Goal: Task Accomplishment & Management: Manage account settings

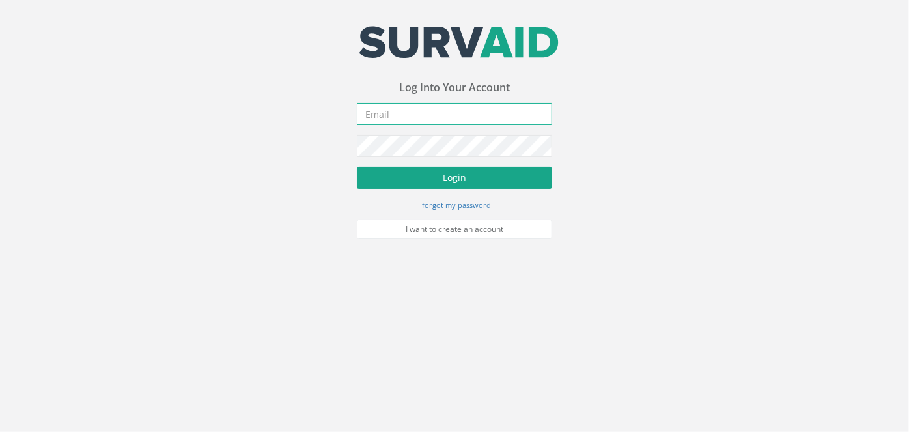
type input "[PERSON_NAME][EMAIL_ADDRESS][PERSON_NAME][DOMAIN_NAME]"
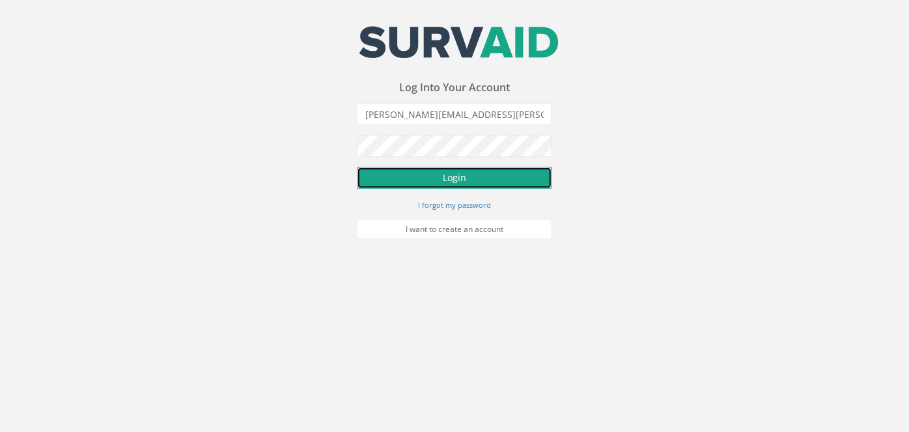
click at [408, 172] on button "Login" at bounding box center [454, 178] width 195 height 22
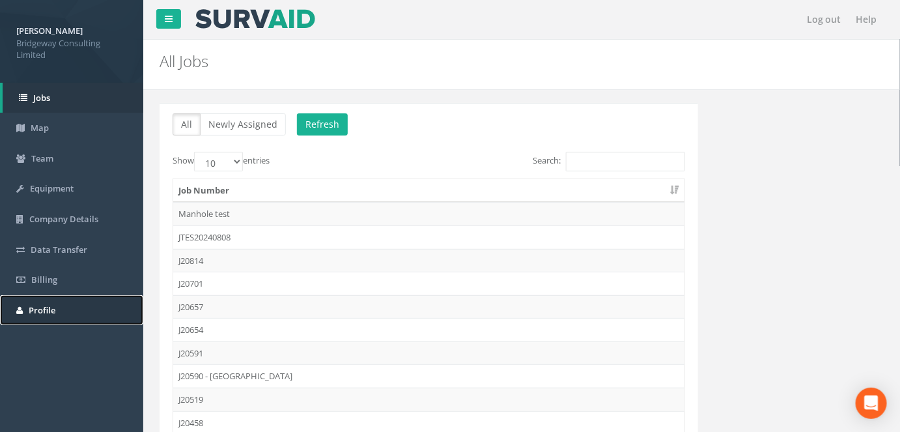
click at [53, 307] on span "Profile" at bounding box center [42, 310] width 27 height 12
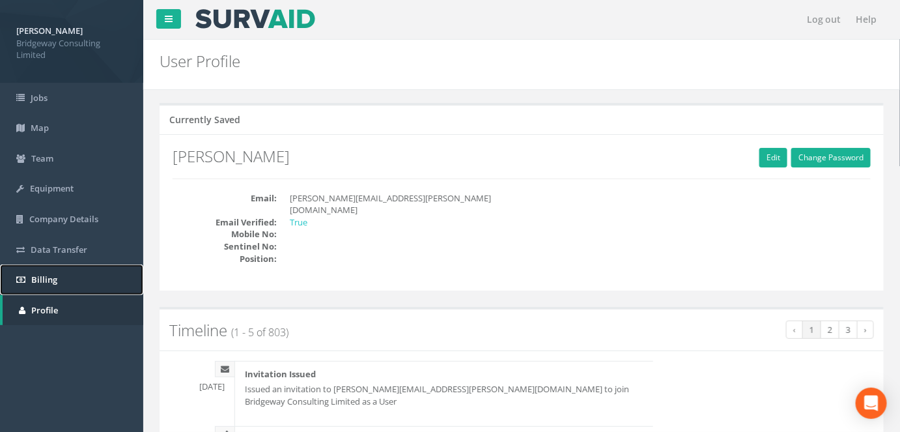
click at [47, 283] on span "Billing" at bounding box center [44, 279] width 26 height 12
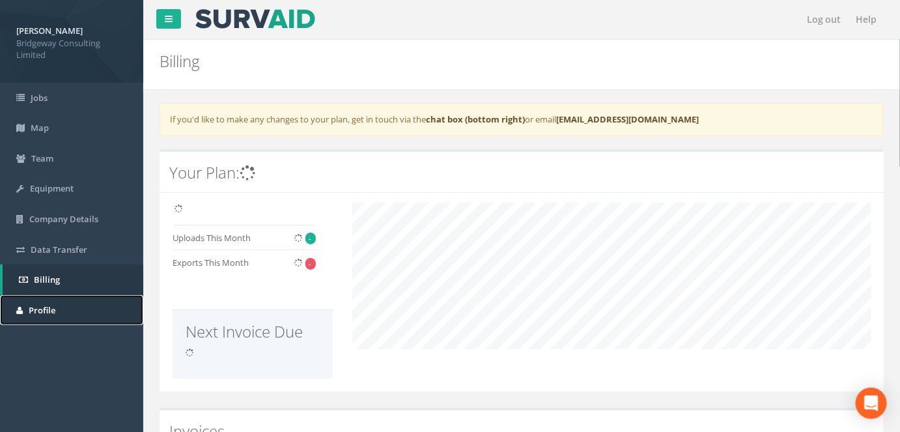
click at [43, 304] on span "Profile" at bounding box center [42, 310] width 27 height 12
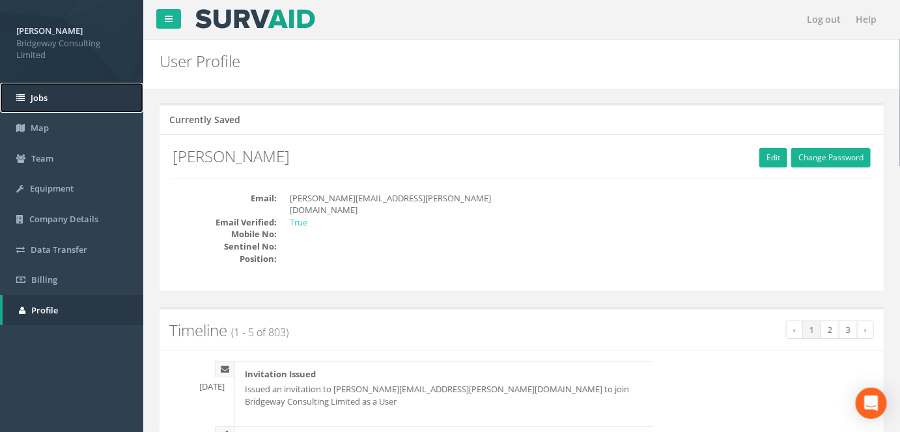
click at [51, 105] on link "Jobs" at bounding box center [71, 98] width 143 height 31
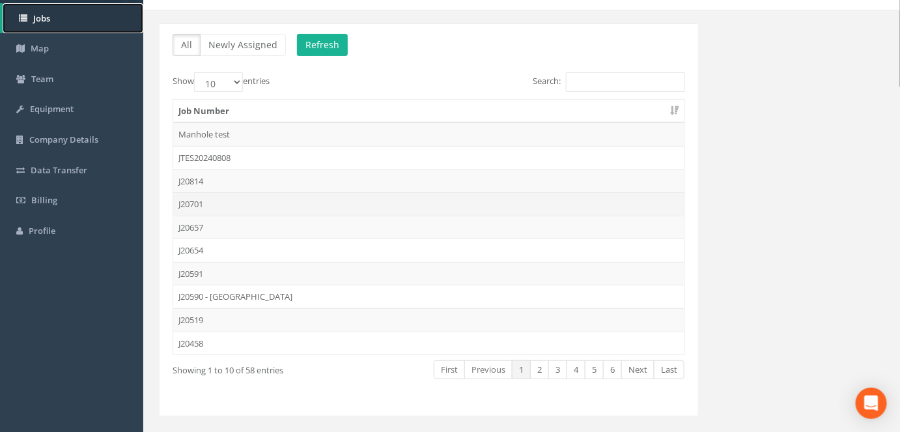
scroll to position [102, 0]
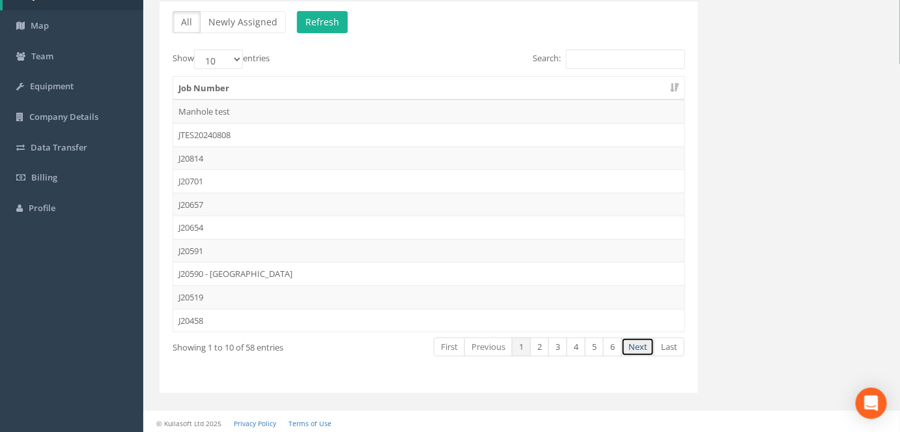
click at [641, 337] on link "Next" at bounding box center [637, 346] width 33 height 19
click at [638, 337] on link "Next" at bounding box center [637, 346] width 33 height 19
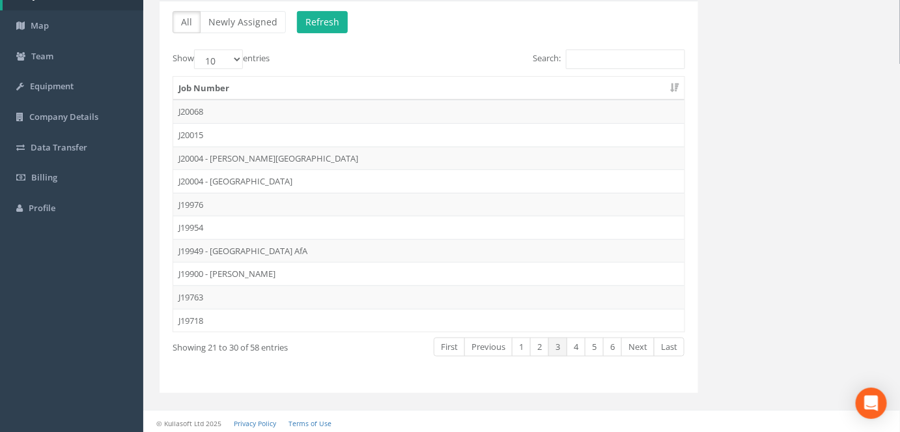
click at [638, 337] on link "Next" at bounding box center [637, 346] width 33 height 19
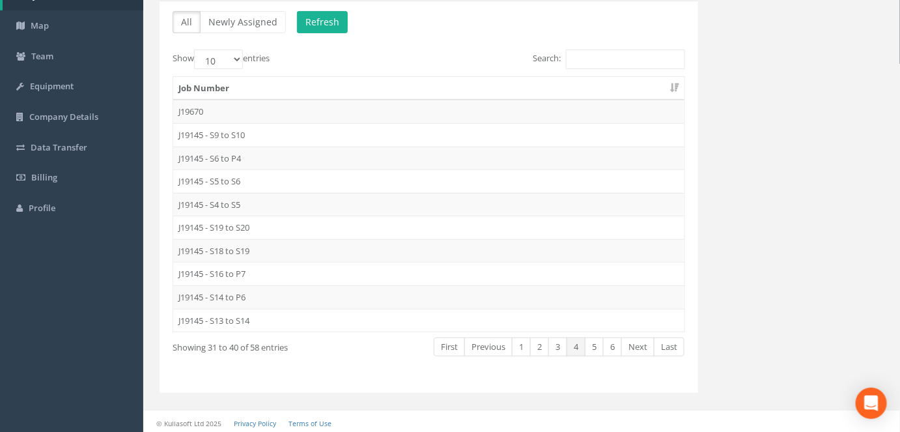
click at [638, 337] on link "Next" at bounding box center [637, 346] width 33 height 19
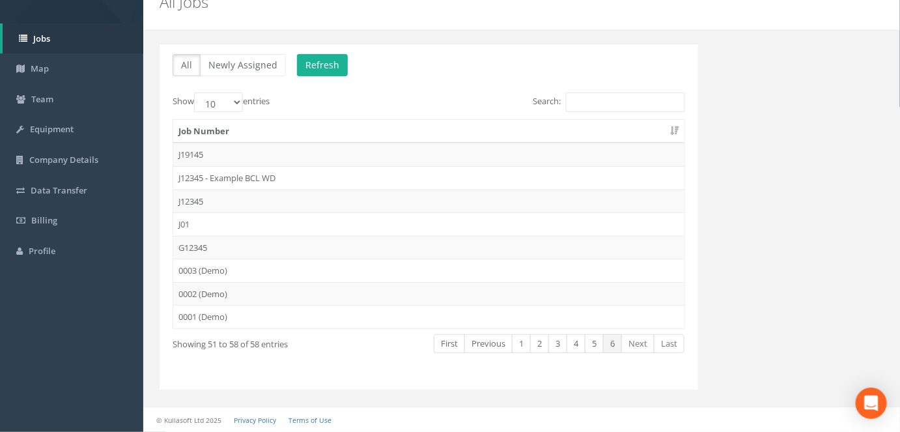
scroll to position [55, 0]
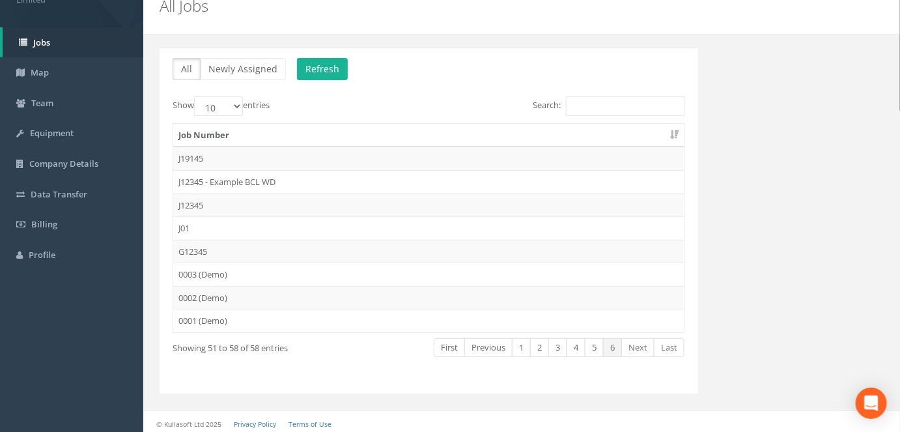
click at [638, 338] on link "Next" at bounding box center [637, 347] width 33 height 19
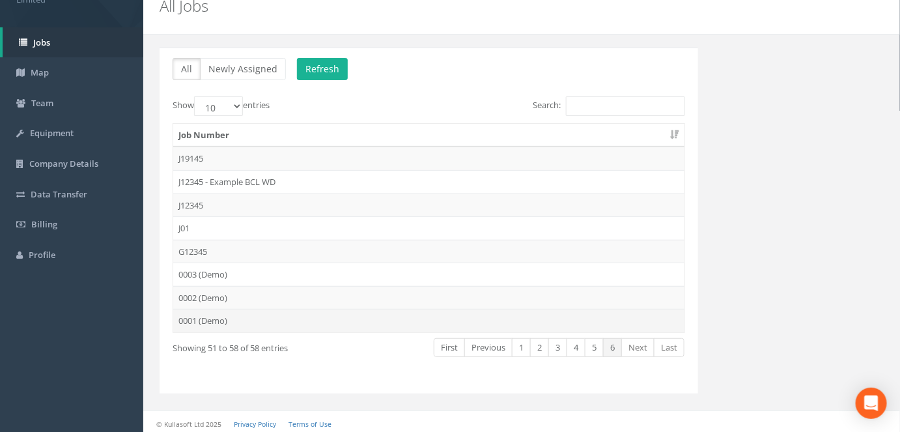
click at [245, 311] on td "0001 (Demo)" at bounding box center [428, 320] width 511 height 23
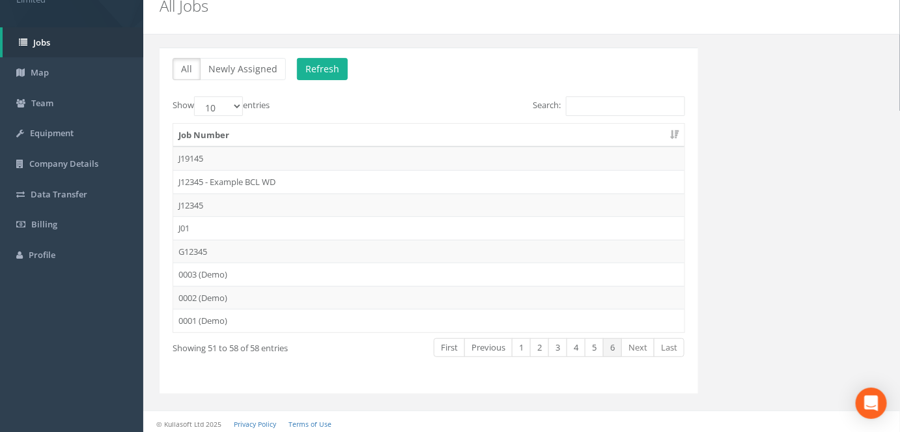
scroll to position [0, 0]
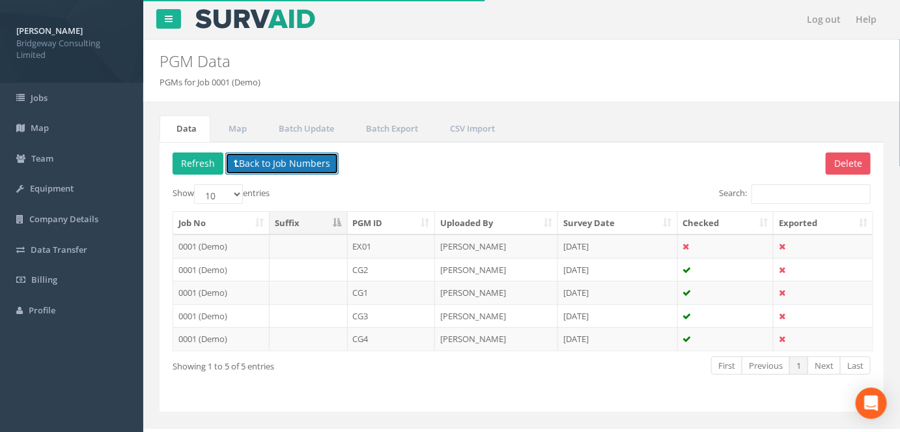
click at [240, 166] on button "Back to Job Numbers" at bounding box center [281, 163] width 113 height 22
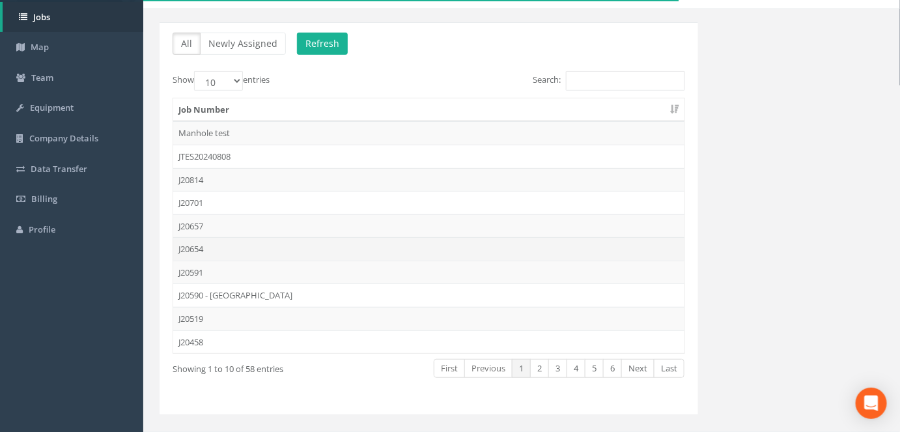
scroll to position [102, 0]
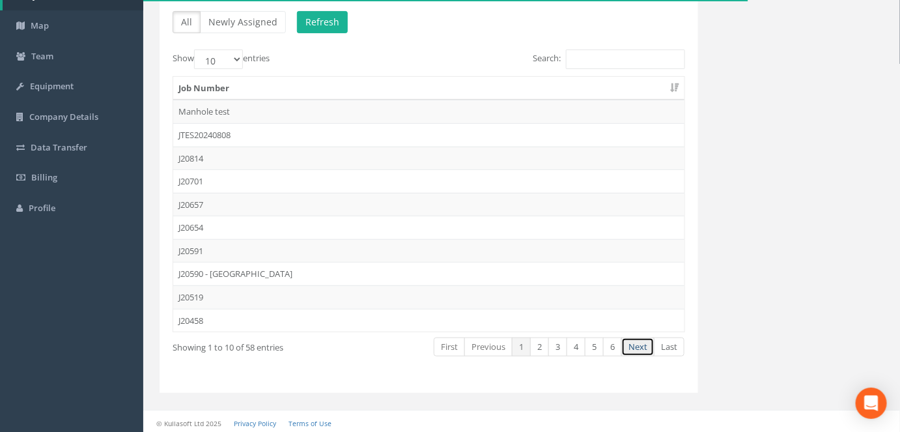
click at [635, 348] on link "Next" at bounding box center [637, 346] width 33 height 19
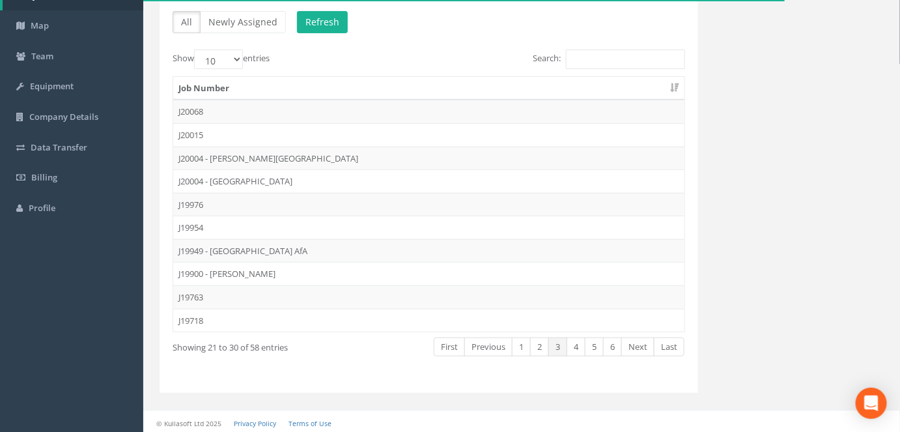
click at [635, 348] on link "Next" at bounding box center [637, 346] width 33 height 19
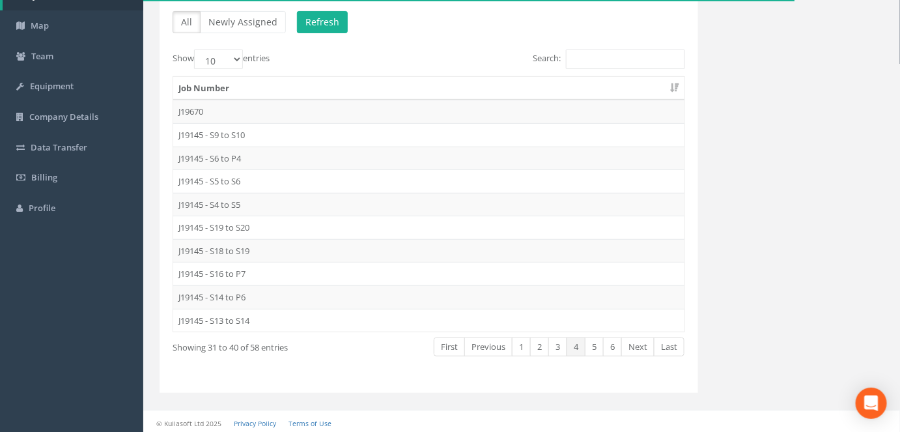
click at [635, 348] on link "Next" at bounding box center [637, 346] width 33 height 19
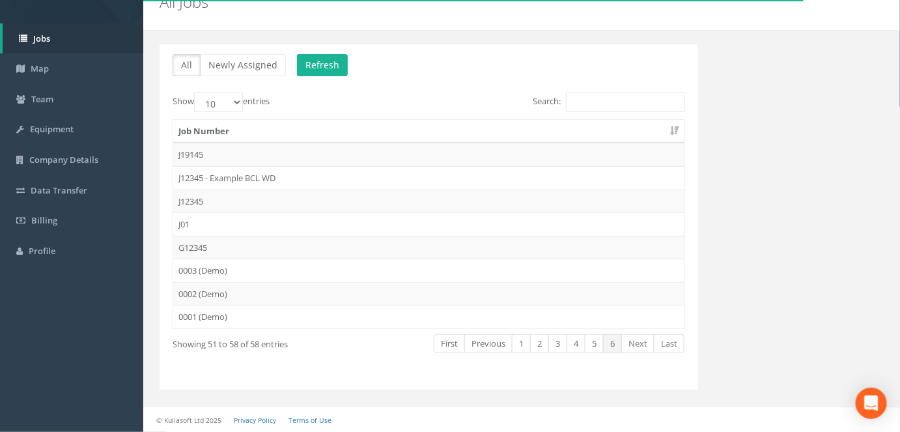
scroll to position [55, 0]
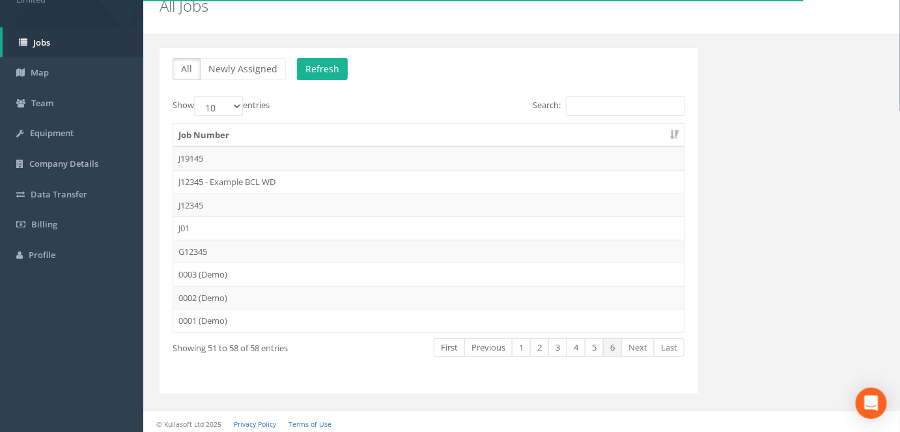
click at [635, 348] on link "Next" at bounding box center [637, 347] width 33 height 19
click at [665, 342] on link "Last" at bounding box center [669, 347] width 31 height 19
click at [224, 229] on td "J01" at bounding box center [428, 227] width 511 height 23
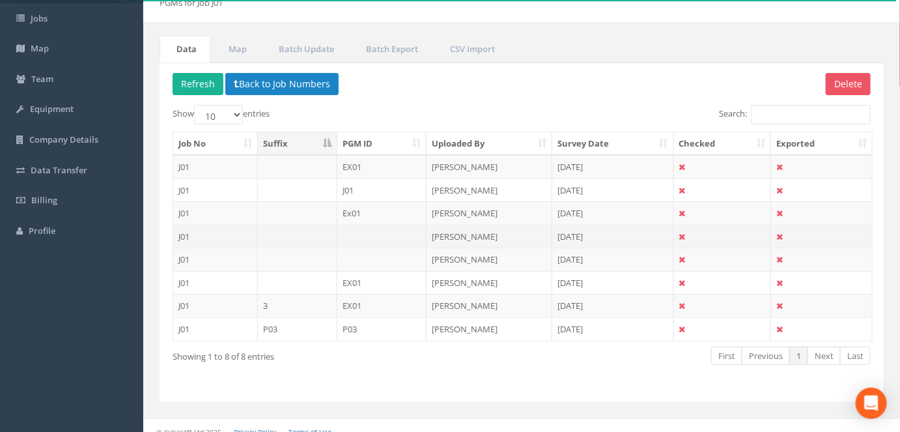
scroll to position [88, 0]
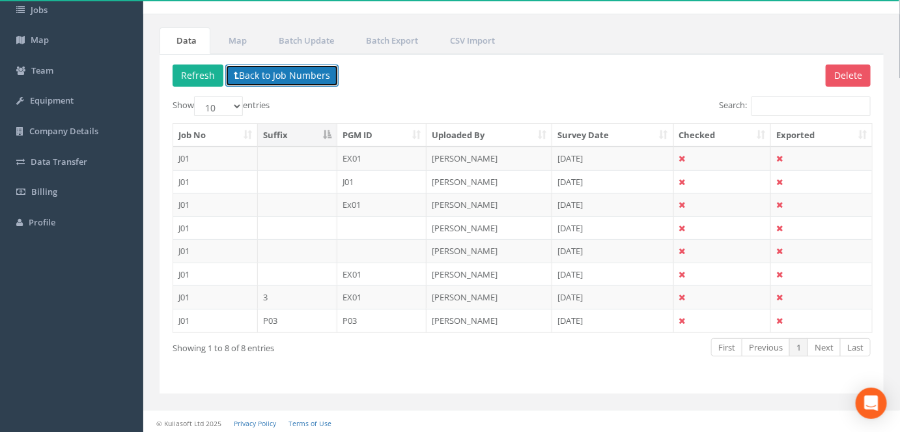
click at [269, 75] on button "Back to Job Numbers" at bounding box center [281, 75] width 113 height 22
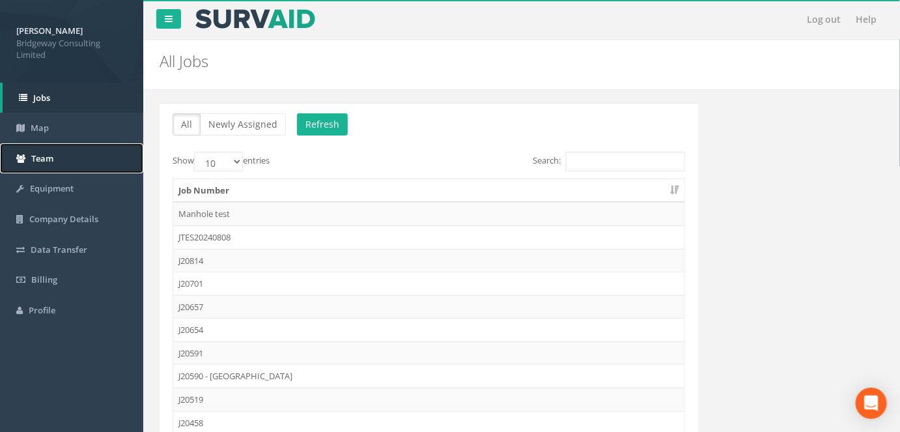
click at [53, 158] on span "Team" at bounding box center [42, 158] width 22 height 12
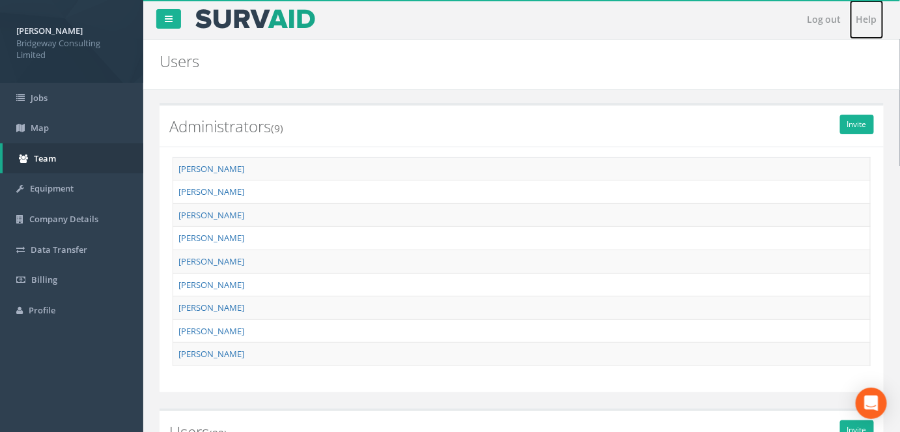
click at [868, 12] on link "Help" at bounding box center [867, 19] width 34 height 39
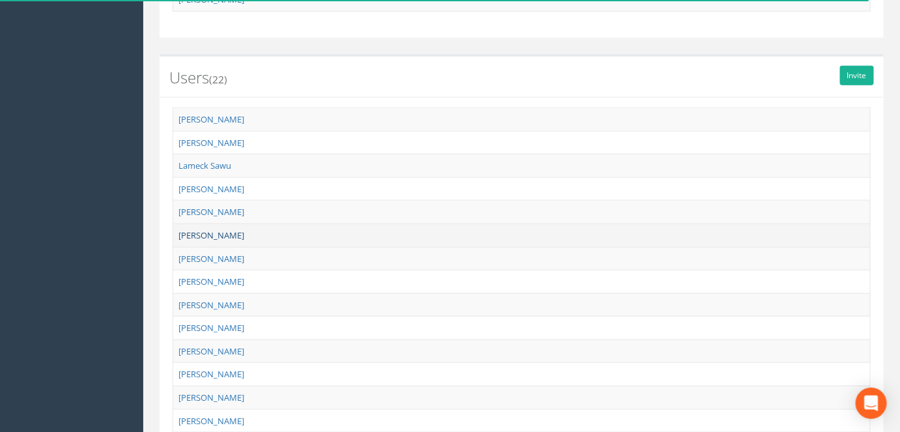
scroll to position [355, 0]
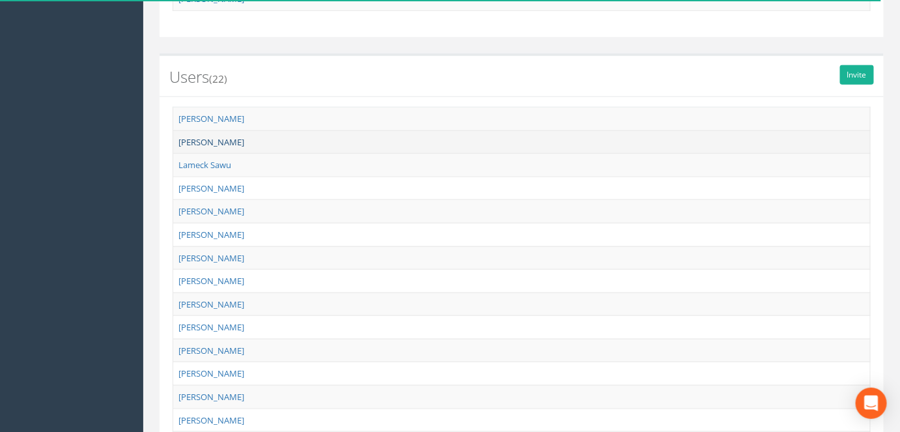
click at [218, 142] on link "[PERSON_NAME]" at bounding box center [211, 142] width 66 height 12
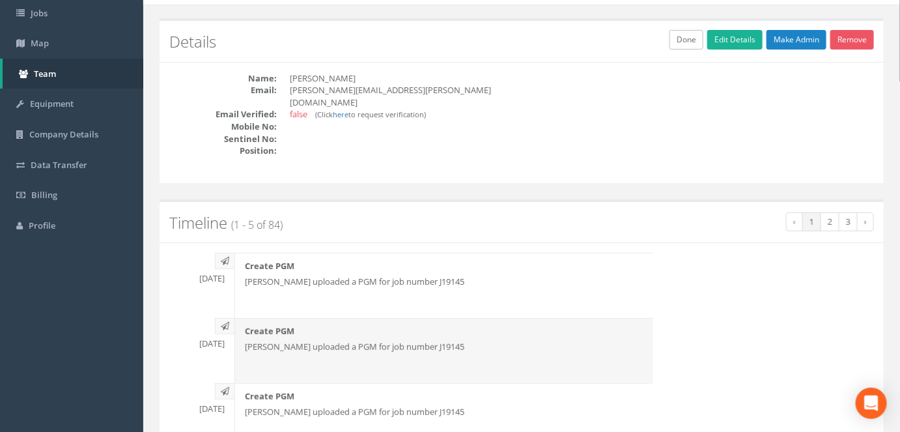
scroll to position [0, 0]
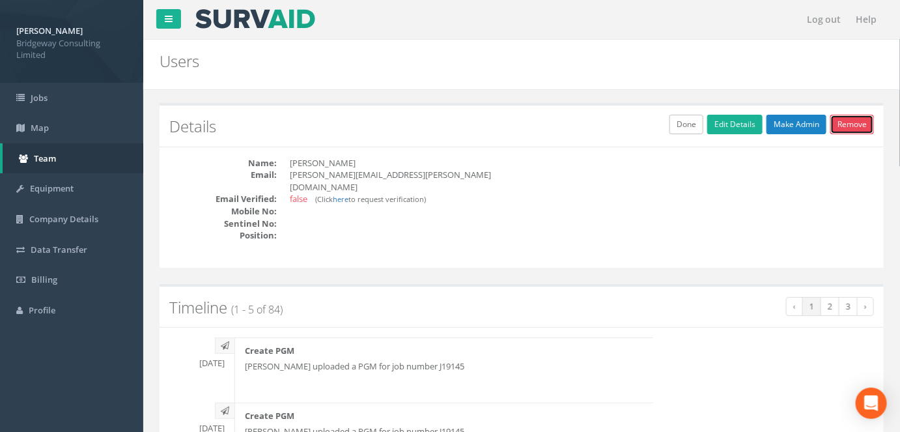
click at [846, 129] on link "Remove" at bounding box center [852, 125] width 44 height 20
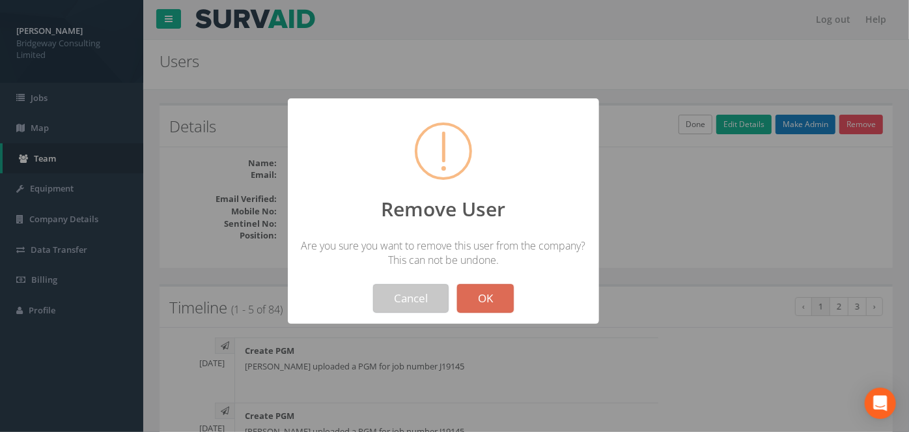
click at [421, 296] on button "Cancel" at bounding box center [411, 298] width 76 height 29
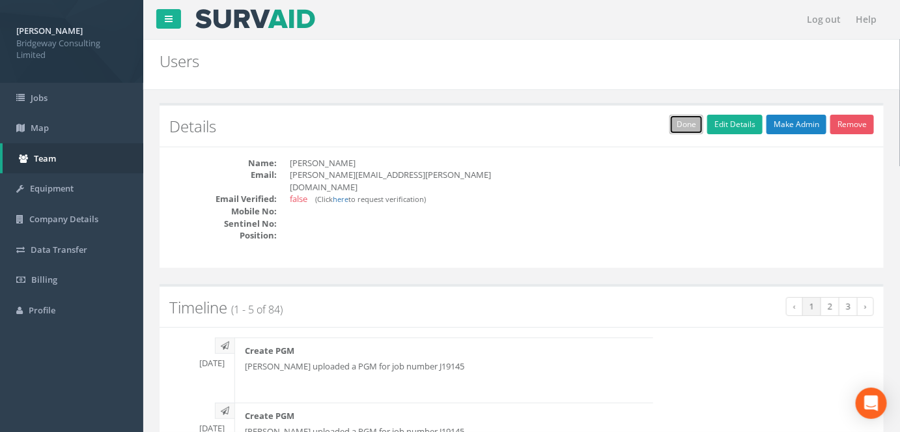
click at [678, 121] on link "Done" at bounding box center [686, 125] width 34 height 20
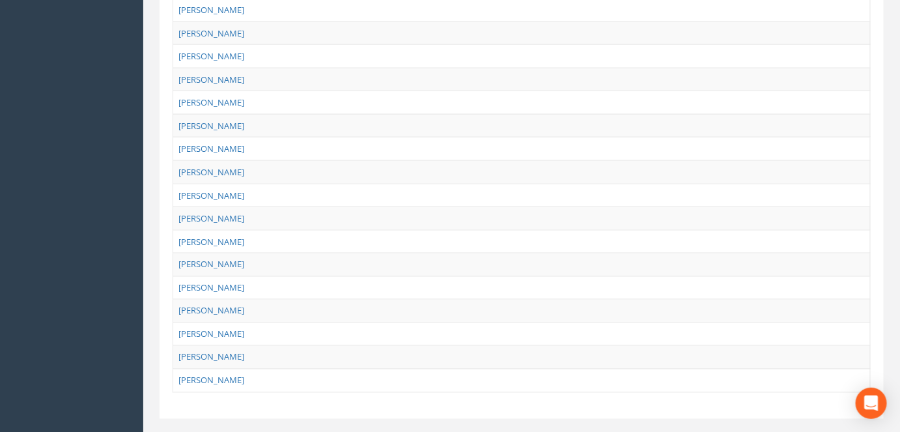
scroll to position [592, 0]
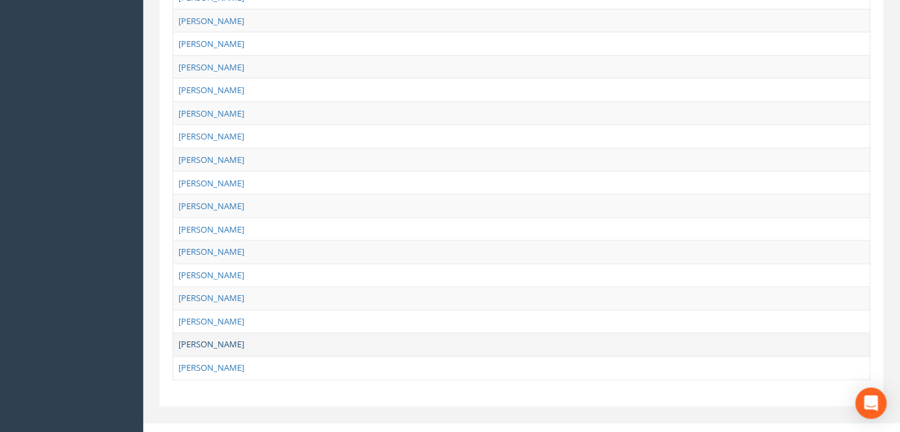
click at [196, 340] on link "[PERSON_NAME]" at bounding box center [211, 345] width 66 height 12
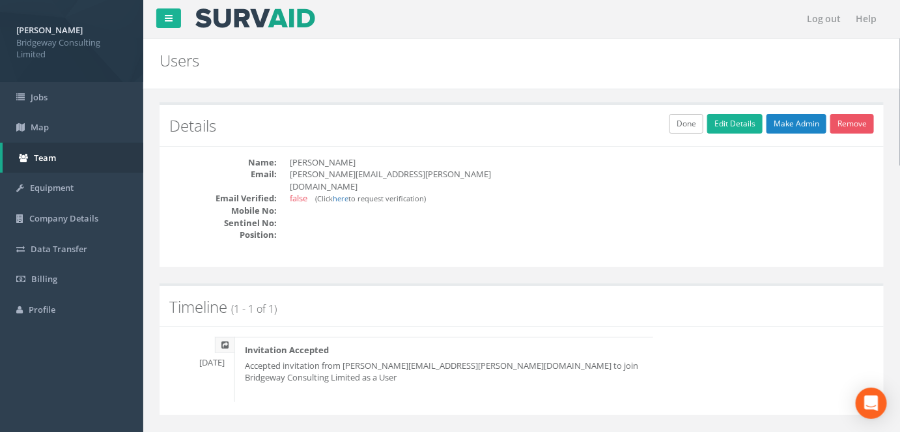
scroll to position [0, 0]
click at [852, 124] on link "Remove" at bounding box center [852, 125] width 44 height 20
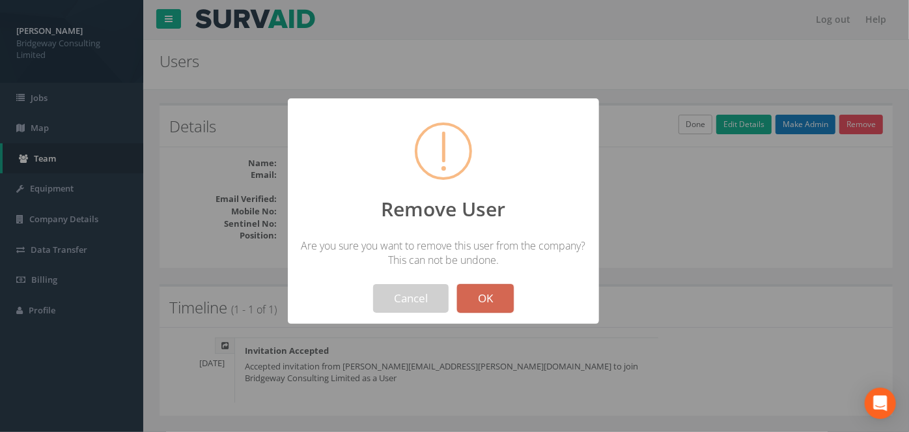
click at [488, 291] on button "OK" at bounding box center [485, 298] width 57 height 29
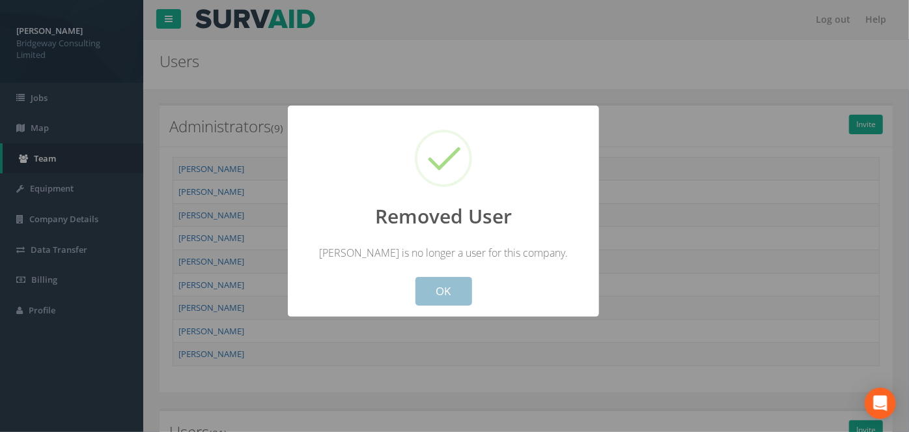
click at [449, 294] on button "OK" at bounding box center [443, 291] width 57 height 29
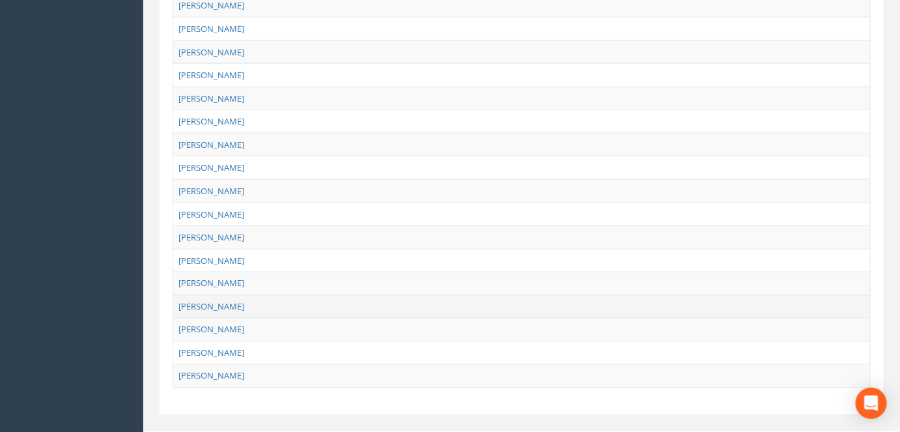
scroll to position [578, 0]
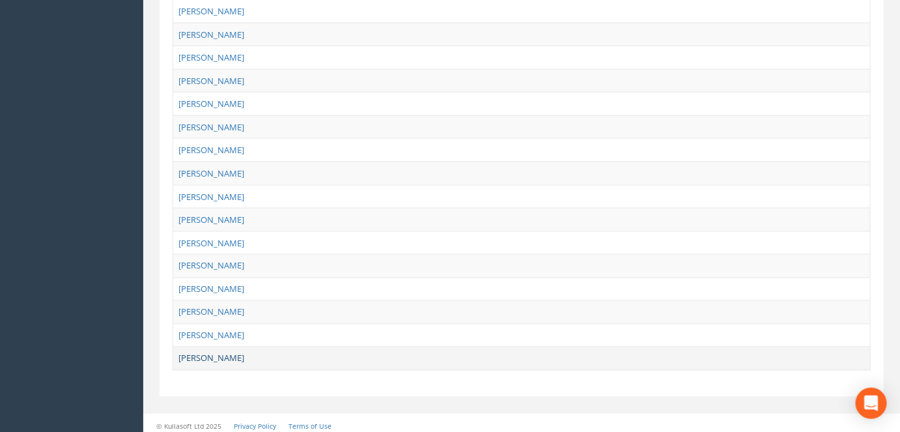
click at [214, 352] on link "[PERSON_NAME]" at bounding box center [211, 358] width 66 height 12
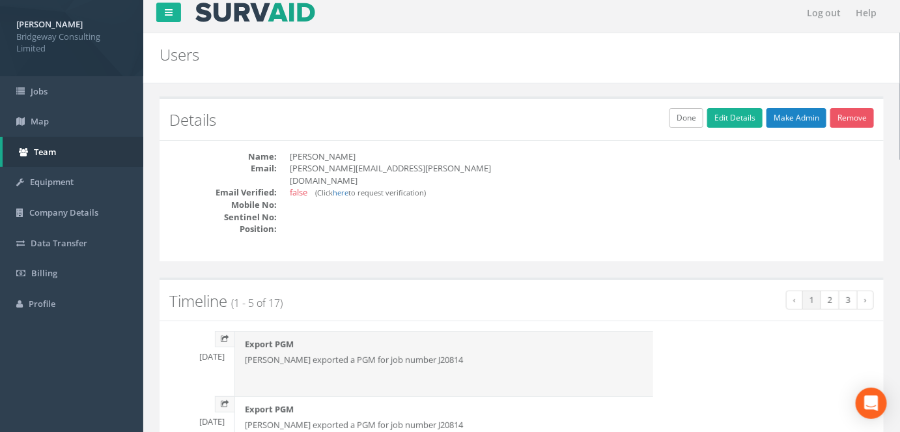
scroll to position [0, 0]
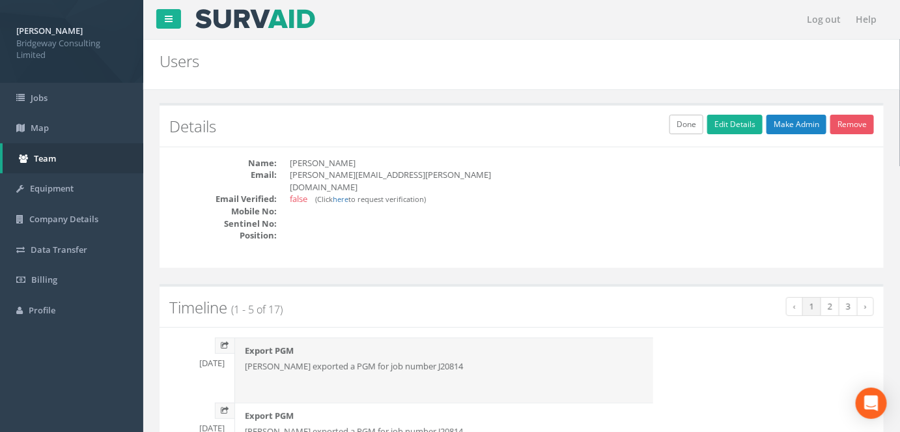
click at [397, 344] on div "Export PGM [PERSON_NAME] exported a PGM for job number J20814" at bounding box center [443, 369] width 419 height 65
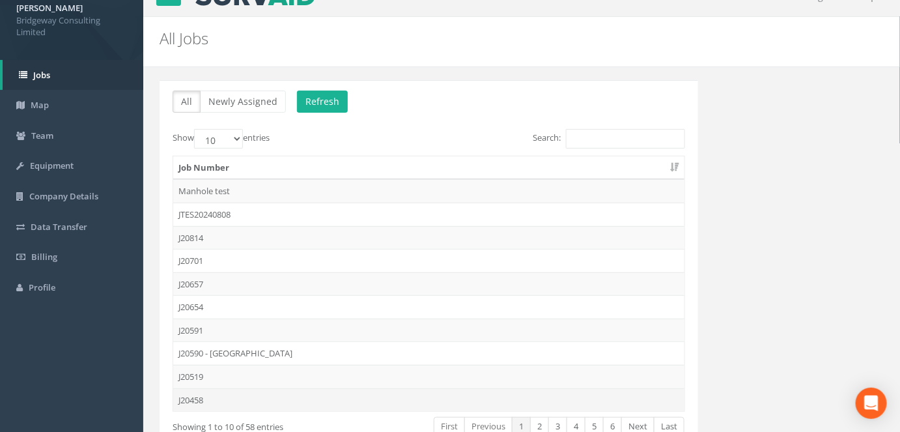
scroll to position [102, 0]
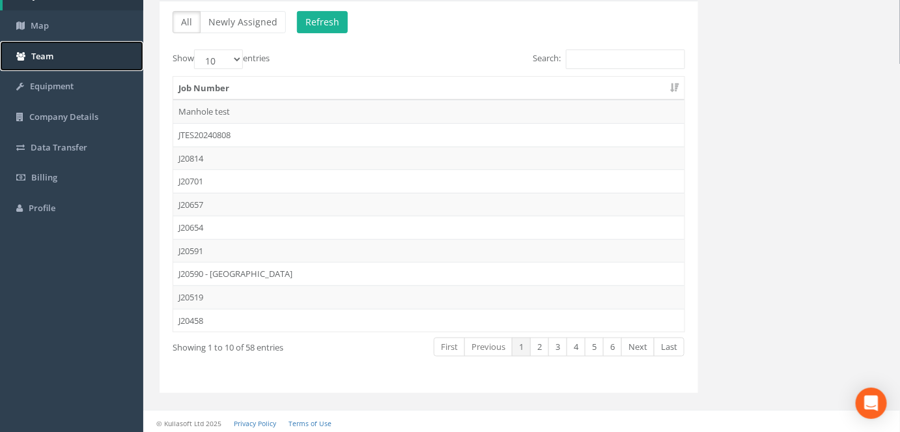
click at [41, 61] on link "Team" at bounding box center [71, 56] width 143 height 31
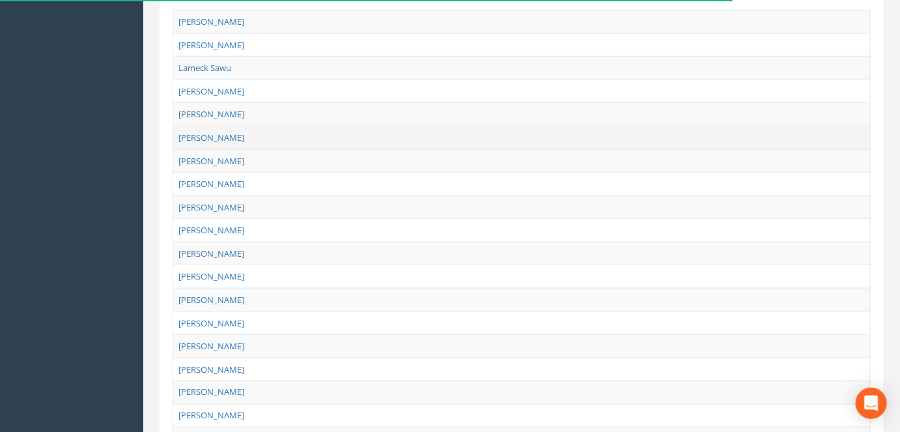
scroll to position [533, 0]
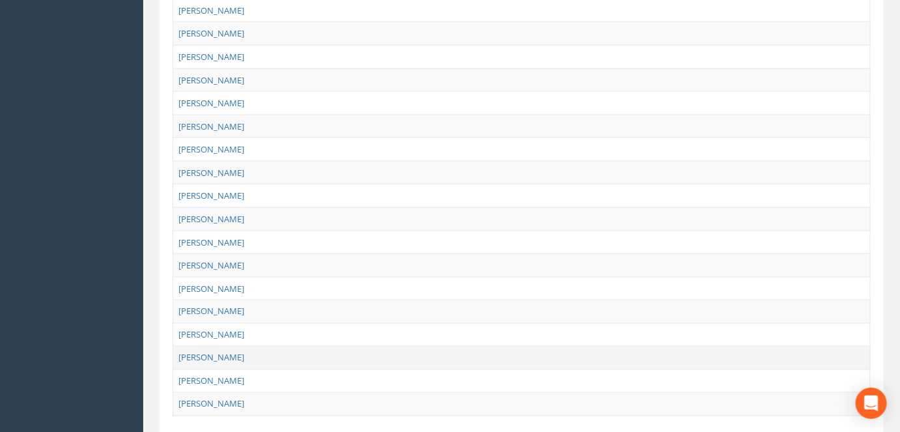
click at [225, 352] on td "[PERSON_NAME]" at bounding box center [521, 357] width 697 height 23
click at [218, 305] on link "[PERSON_NAME]" at bounding box center [211, 311] width 66 height 12
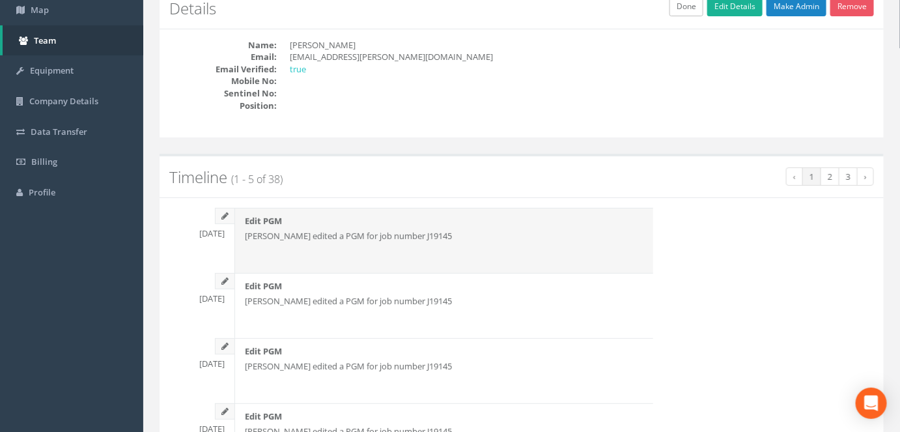
scroll to position [0, 0]
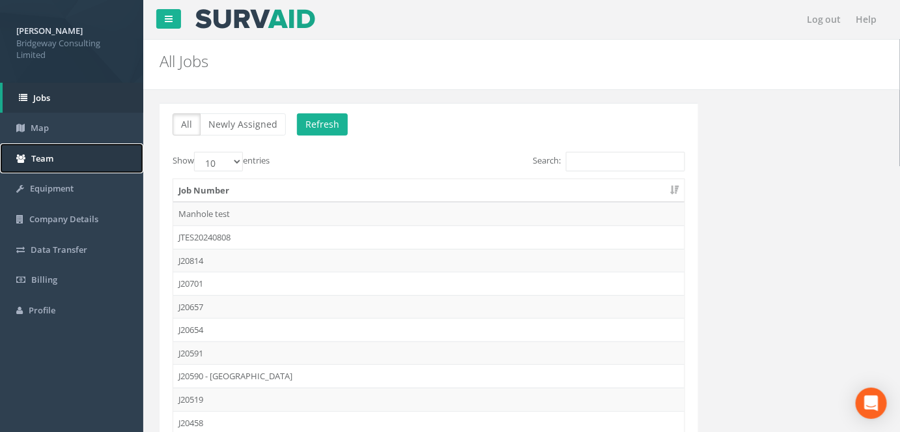
click at [59, 163] on link "Team" at bounding box center [71, 158] width 143 height 31
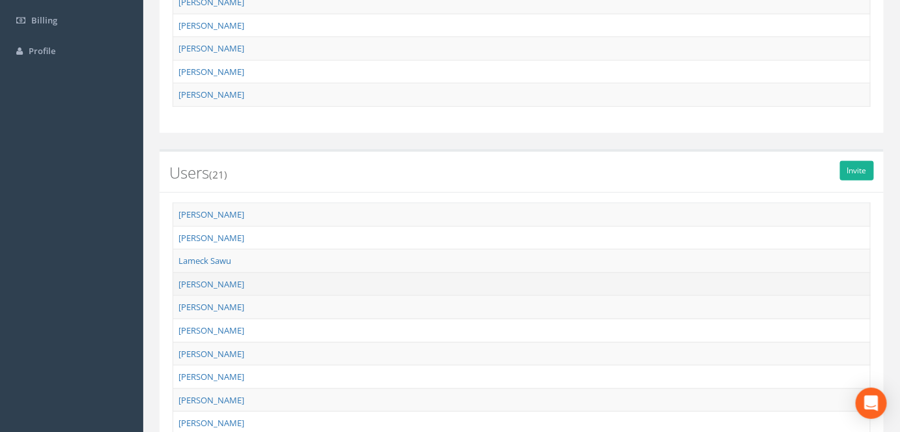
scroll to position [296, 0]
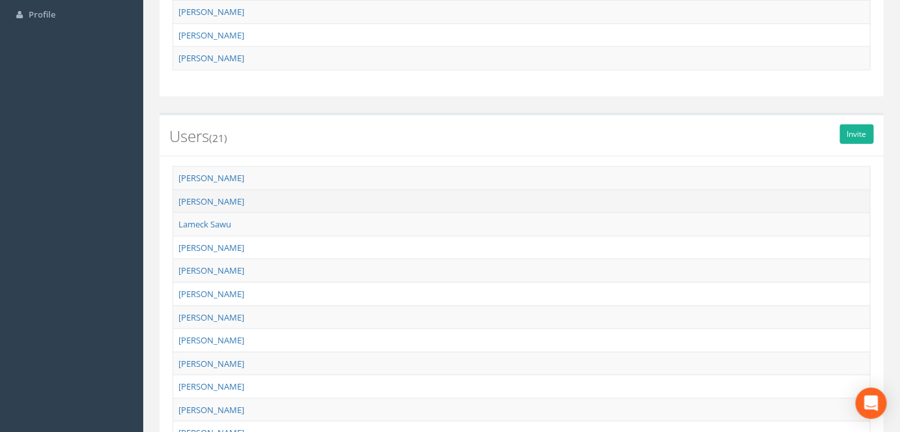
click at [236, 197] on td "[PERSON_NAME]" at bounding box center [521, 200] width 697 height 23
click at [219, 197] on link "[PERSON_NAME]" at bounding box center [211, 201] width 66 height 12
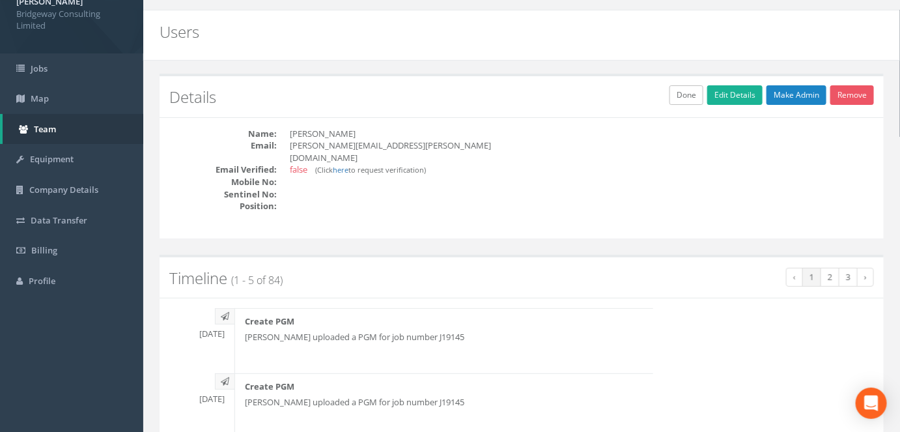
scroll to position [0, 0]
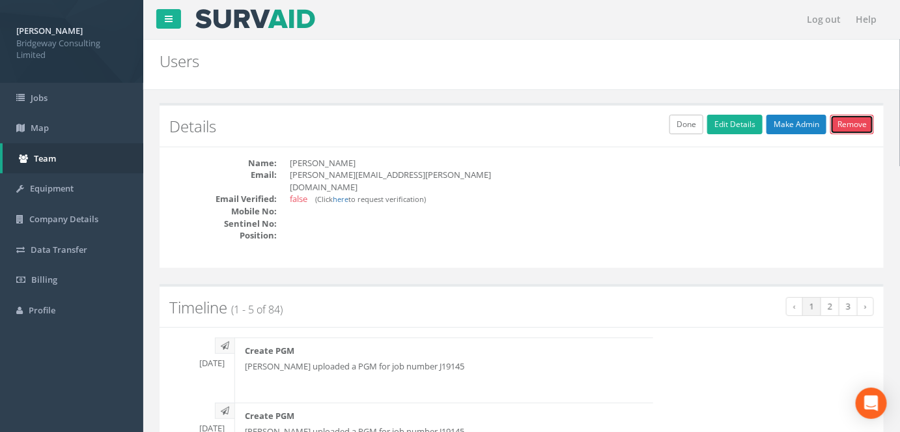
click at [845, 117] on link "Remove" at bounding box center [852, 125] width 44 height 20
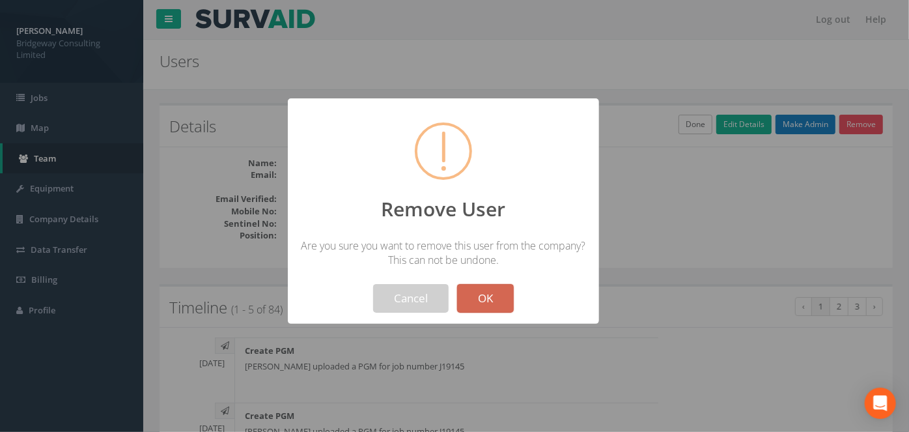
click at [496, 290] on button "OK" at bounding box center [485, 298] width 57 height 29
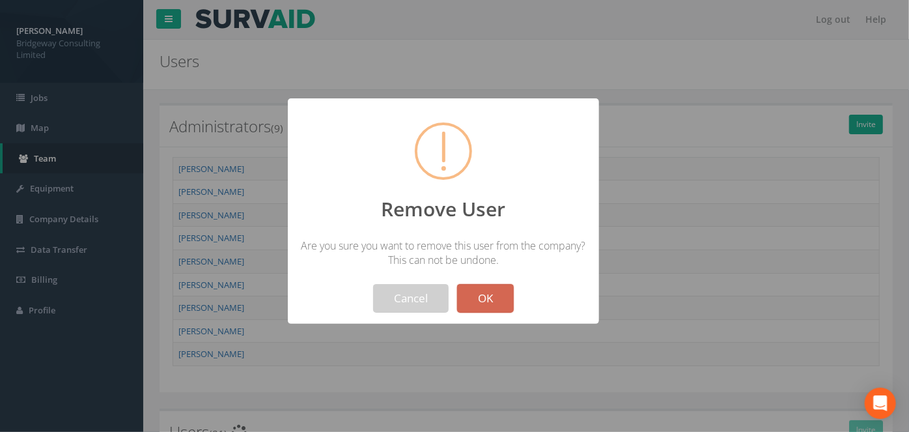
click at [486, 294] on button "OK" at bounding box center [485, 298] width 57 height 29
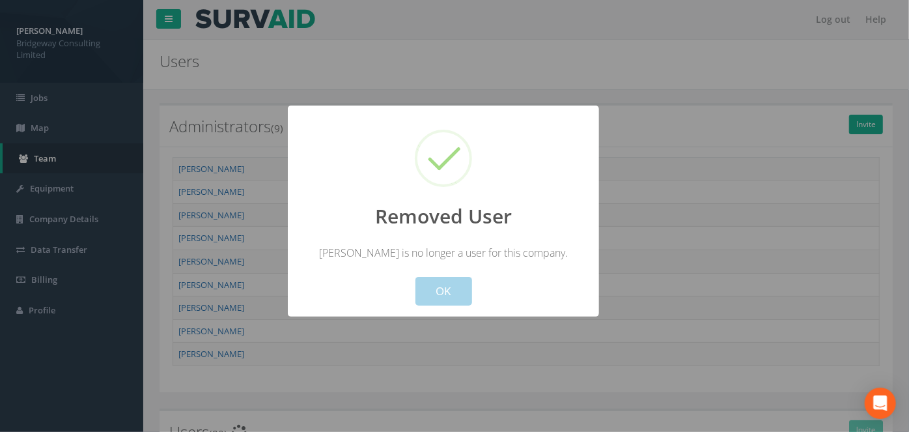
click at [456, 295] on button "OK" at bounding box center [443, 291] width 57 height 29
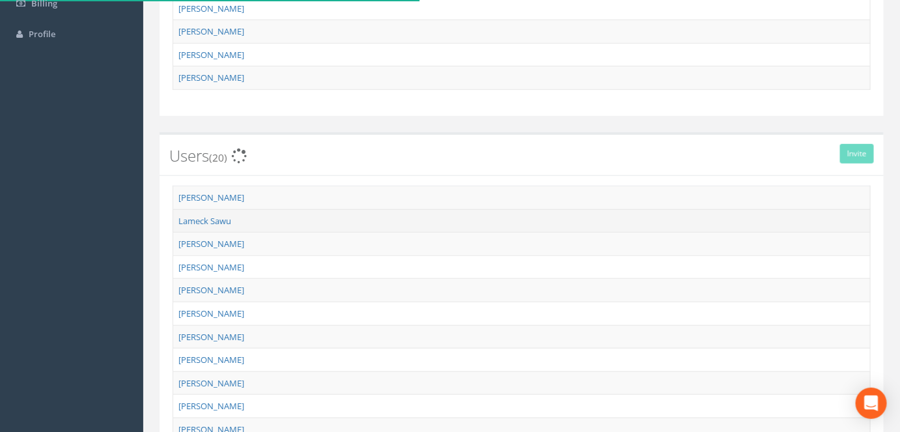
scroll to position [296, 0]
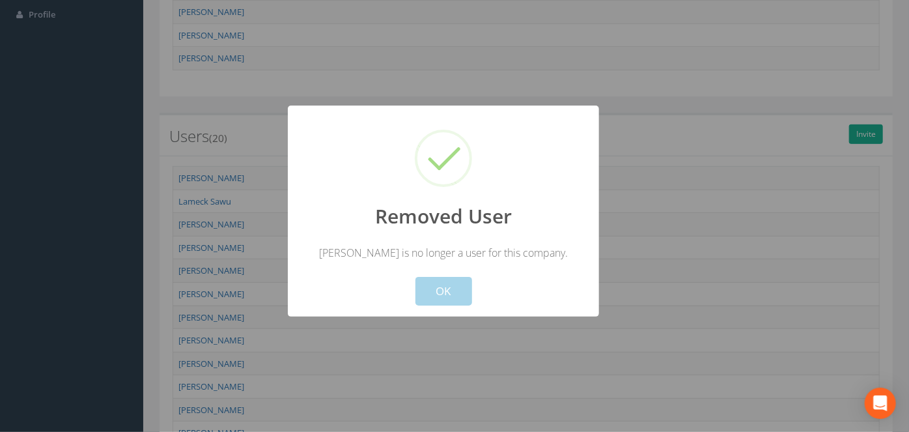
click at [449, 284] on button "OK" at bounding box center [443, 291] width 57 height 29
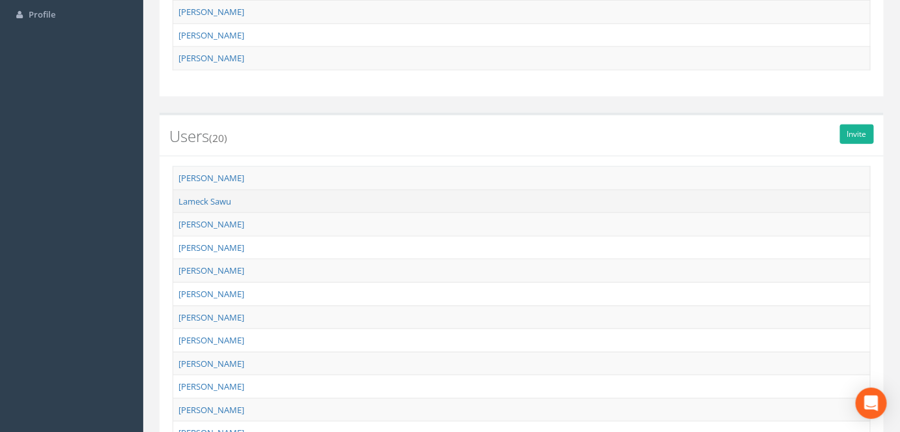
click at [231, 199] on td "Lameck Sawu" at bounding box center [521, 200] width 697 height 23
click at [224, 198] on link "Lameck Sawu" at bounding box center [204, 201] width 53 height 12
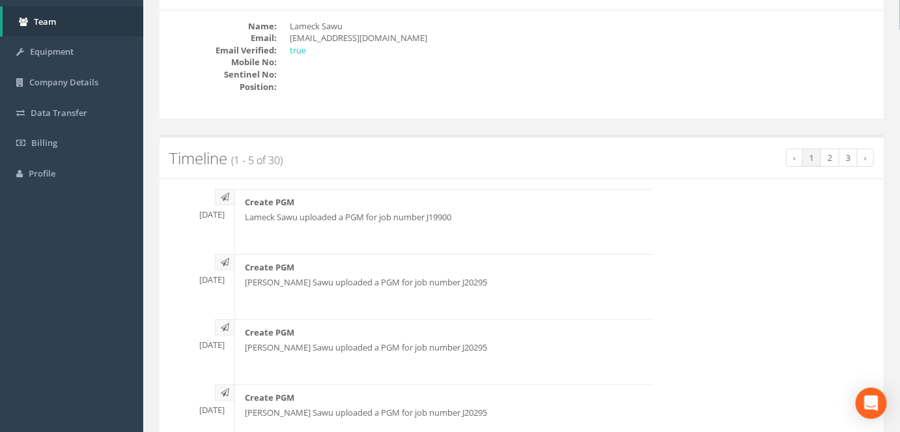
scroll to position [36, 0]
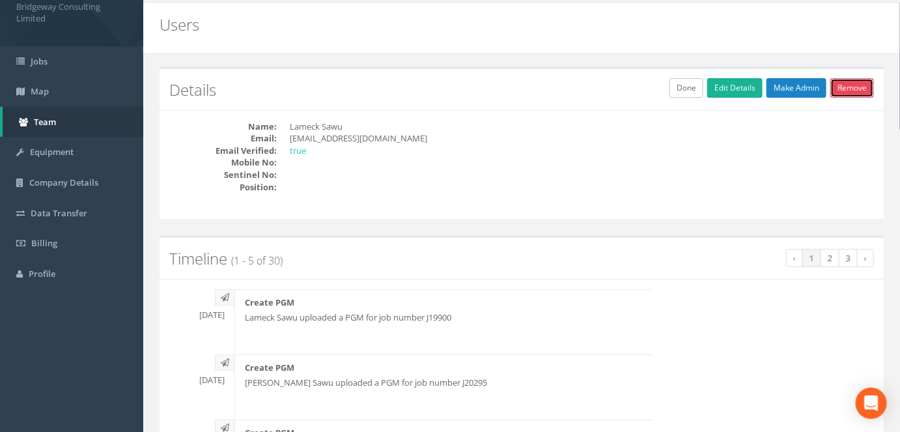
click at [855, 91] on link "Remove" at bounding box center [852, 88] width 44 height 20
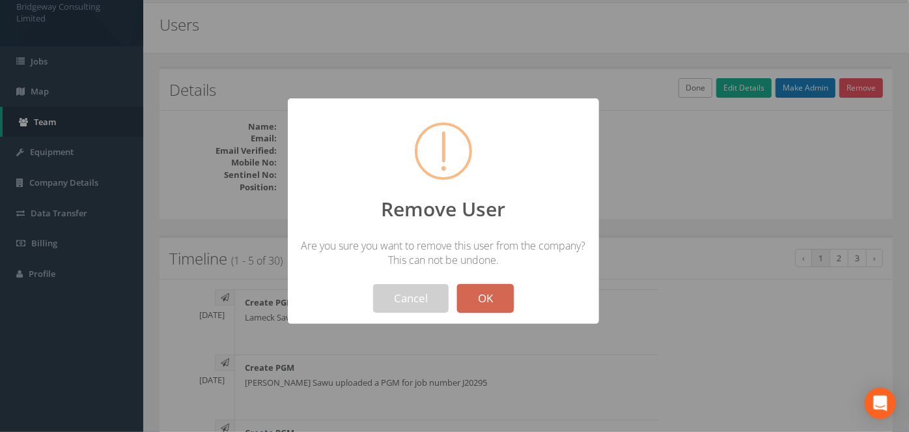
click at [497, 295] on button "OK" at bounding box center [485, 298] width 57 height 29
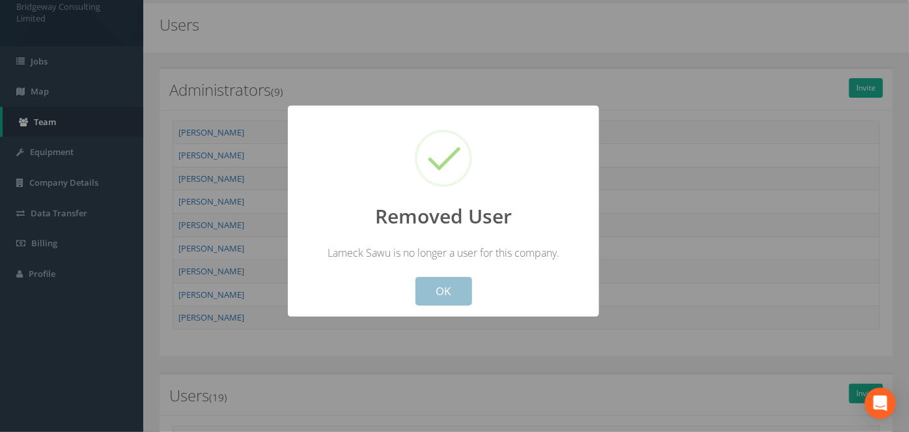
click at [454, 292] on button "OK" at bounding box center [443, 291] width 57 height 29
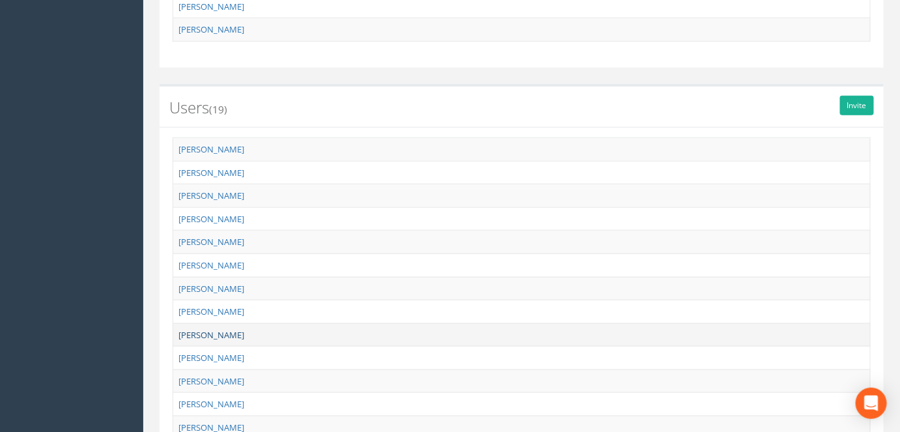
scroll to position [332, 0]
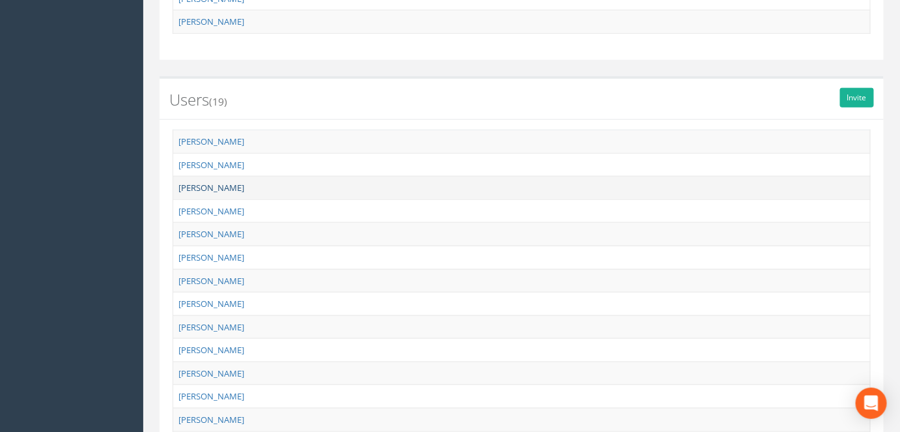
click at [217, 184] on link "[PERSON_NAME]" at bounding box center [211, 188] width 66 height 12
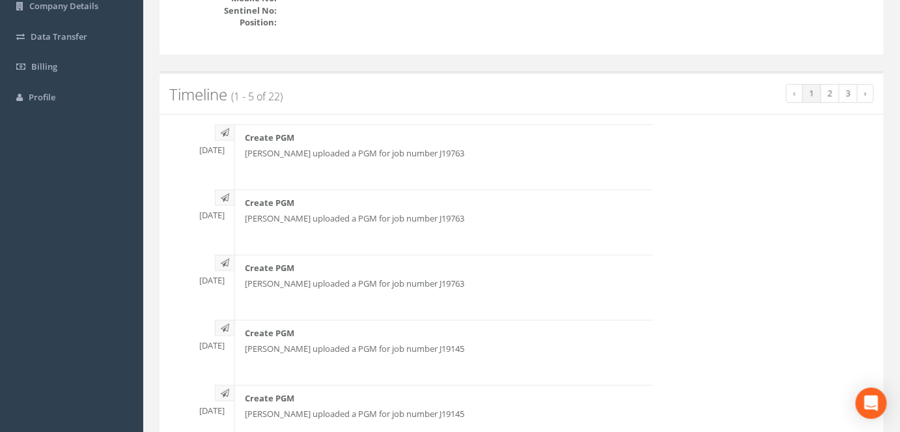
scroll to position [0, 0]
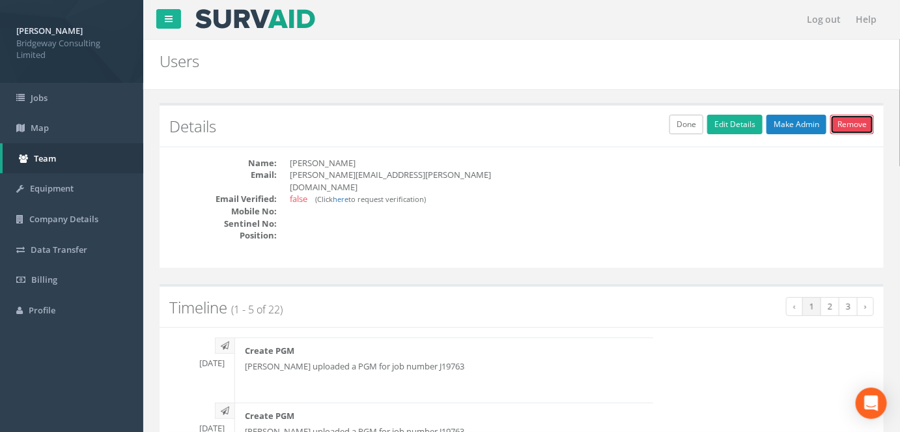
click at [863, 124] on link "Remove" at bounding box center [852, 125] width 44 height 20
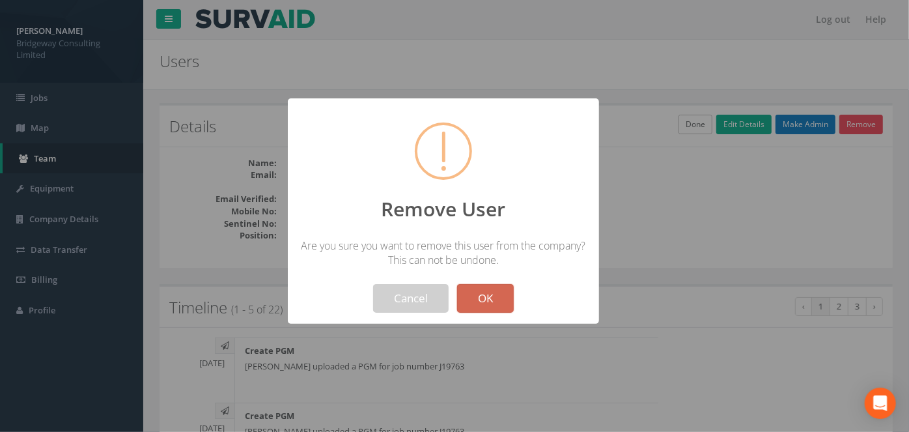
click at [486, 302] on button "OK" at bounding box center [485, 298] width 57 height 29
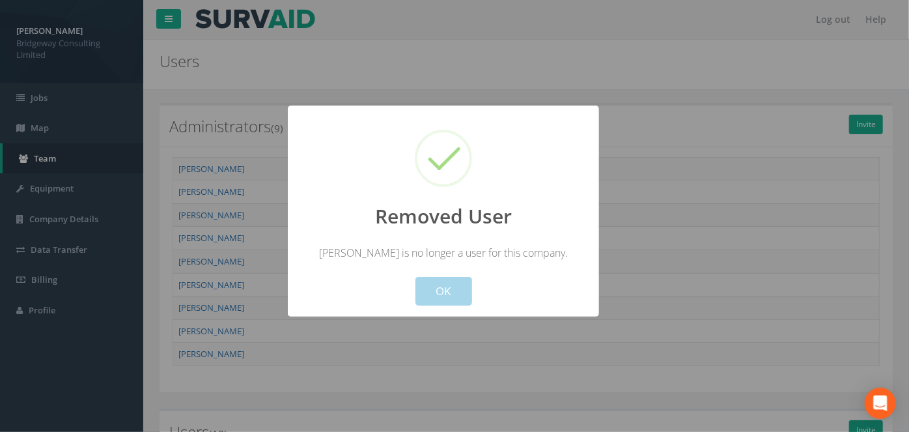
click at [454, 296] on button "OK" at bounding box center [443, 291] width 57 height 29
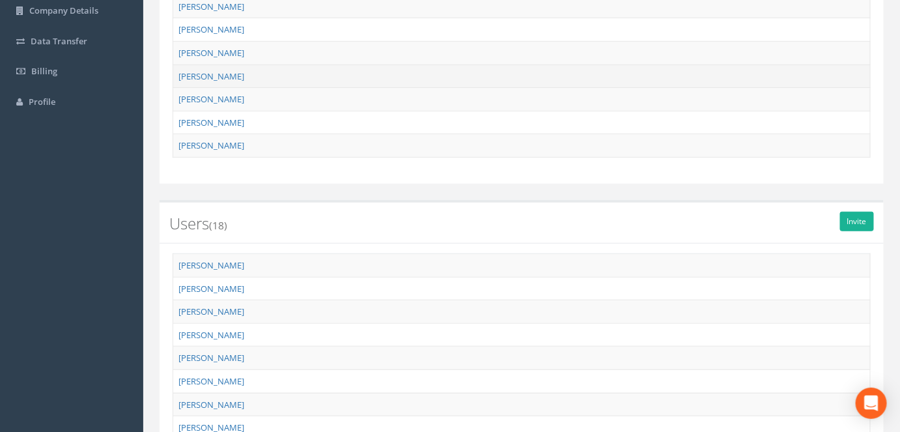
scroll to position [236, 0]
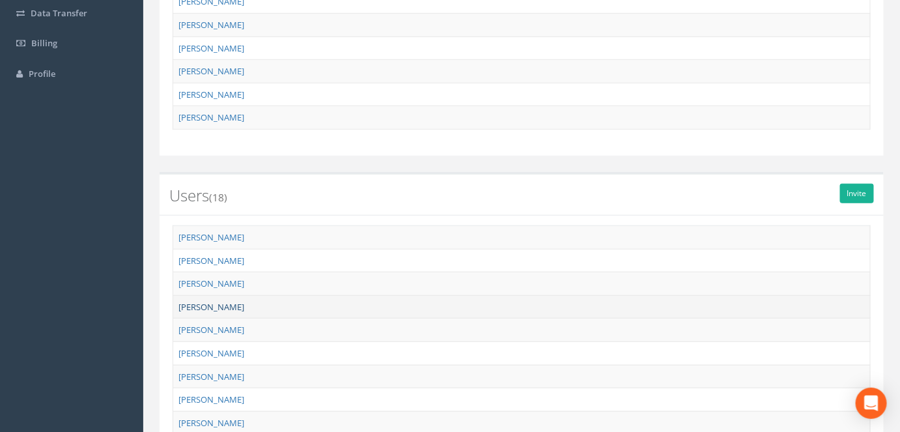
click at [205, 301] on link "[PERSON_NAME]" at bounding box center [211, 307] width 66 height 12
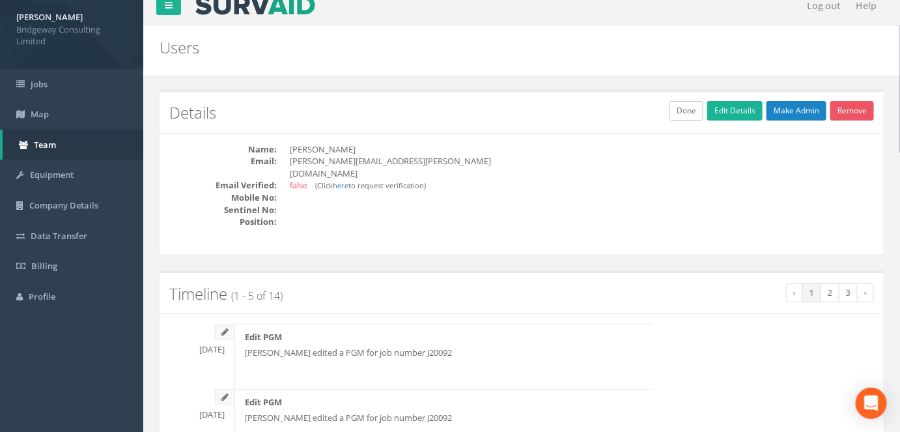
scroll to position [0, 0]
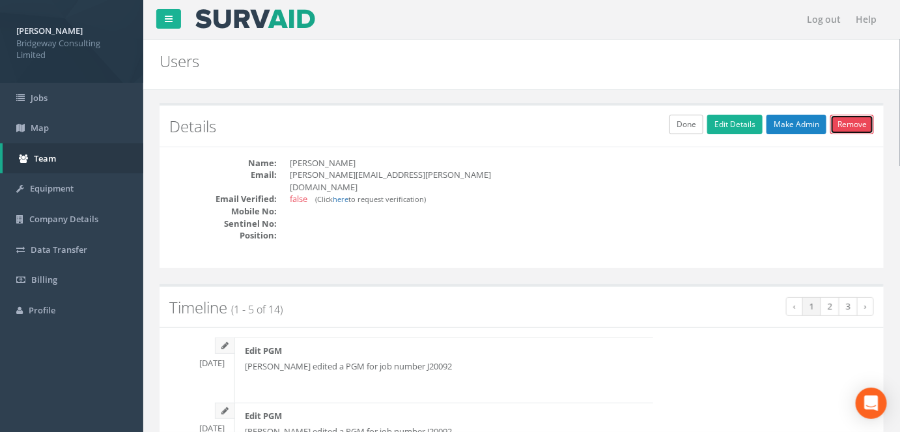
click at [858, 119] on link "Remove" at bounding box center [852, 125] width 44 height 20
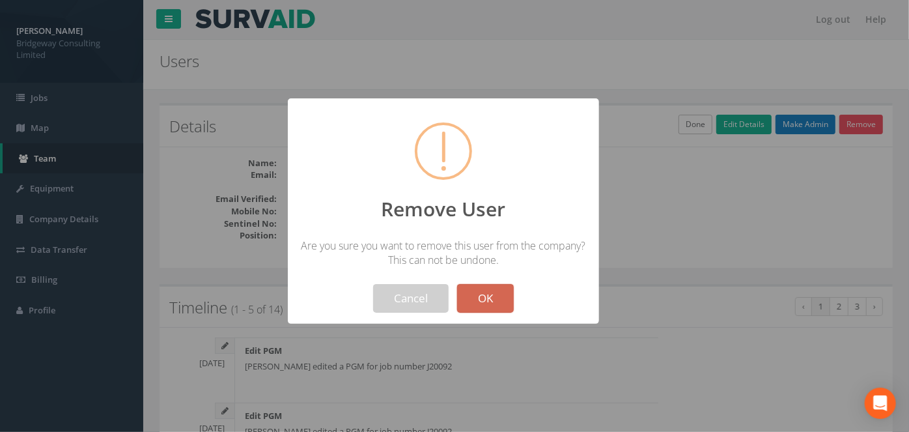
click at [483, 295] on button "OK" at bounding box center [485, 298] width 57 height 29
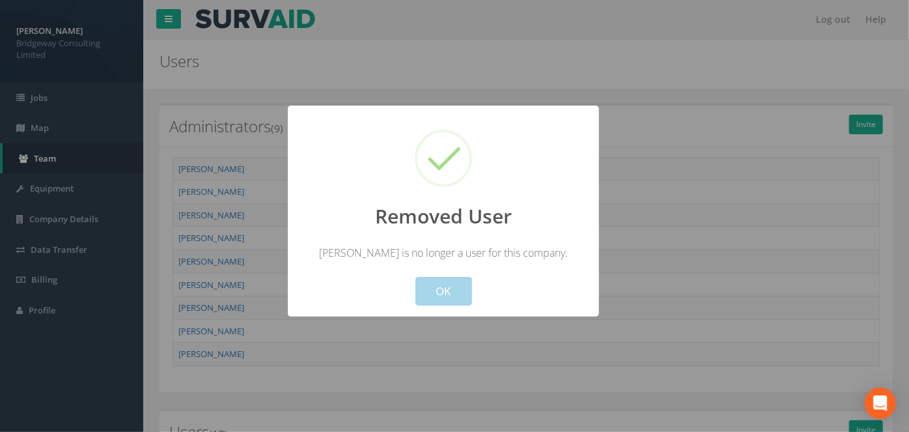
click at [434, 282] on button "OK" at bounding box center [443, 291] width 57 height 29
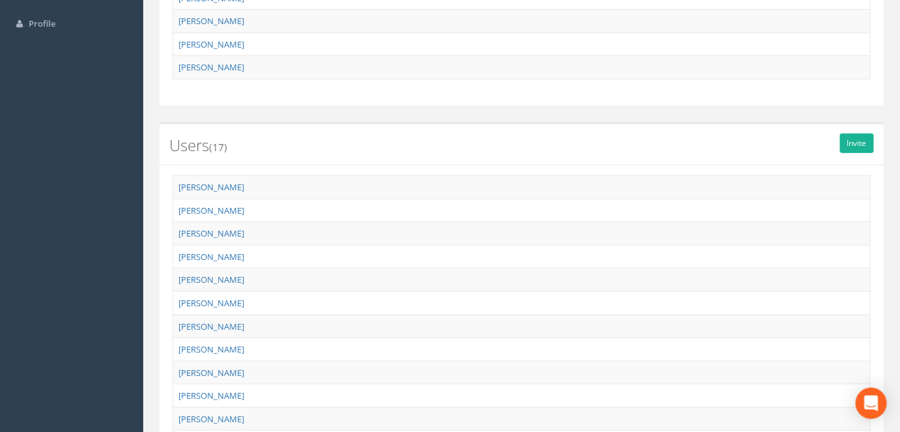
scroll to position [296, 0]
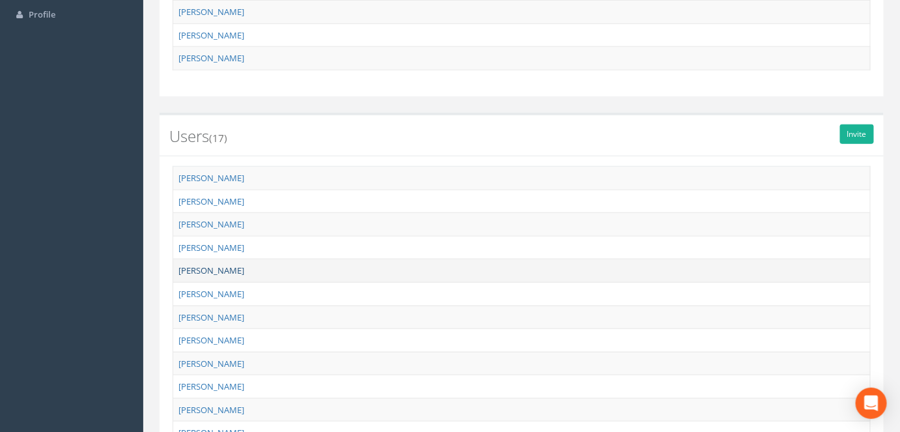
click at [214, 266] on link "[PERSON_NAME]" at bounding box center [211, 270] width 66 height 12
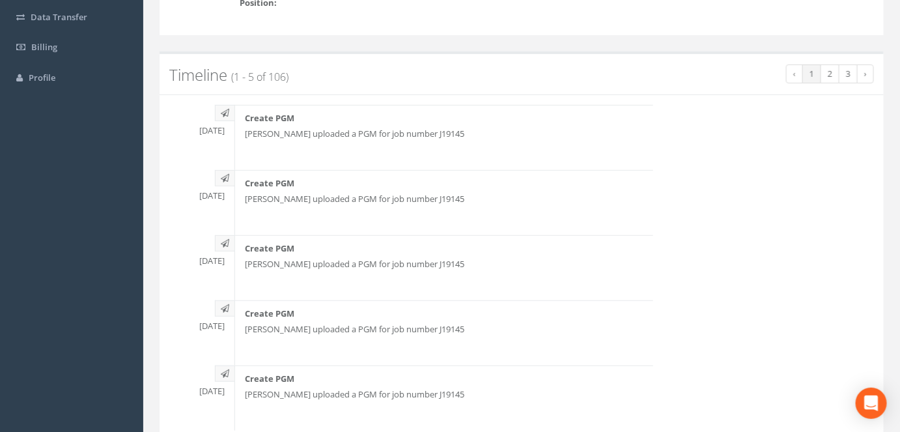
scroll to position [0, 0]
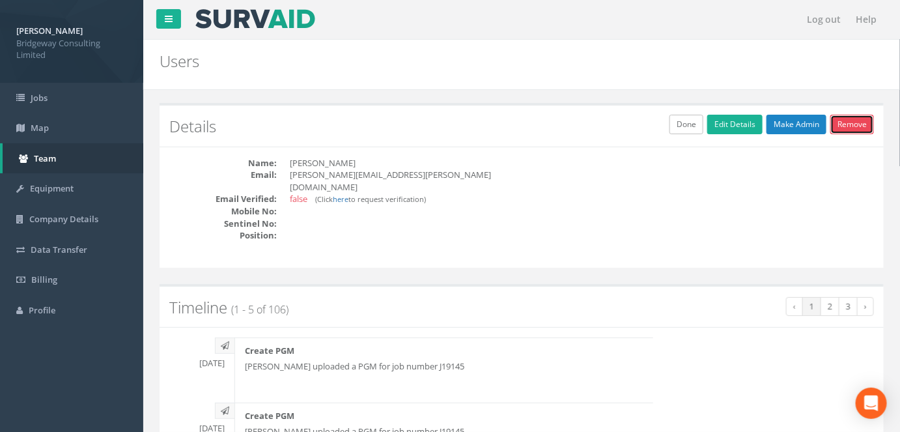
click at [855, 115] on link "Remove" at bounding box center [852, 125] width 44 height 20
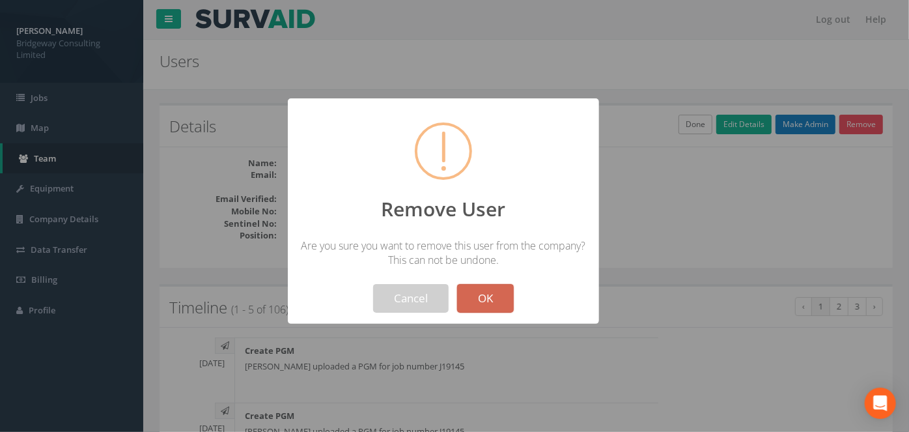
click at [507, 289] on button "OK" at bounding box center [485, 298] width 57 height 29
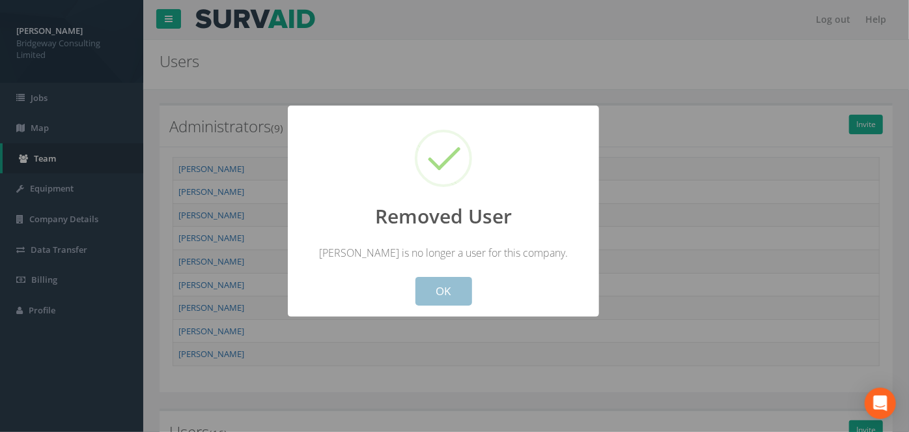
click at [462, 296] on button "OK" at bounding box center [443, 291] width 57 height 29
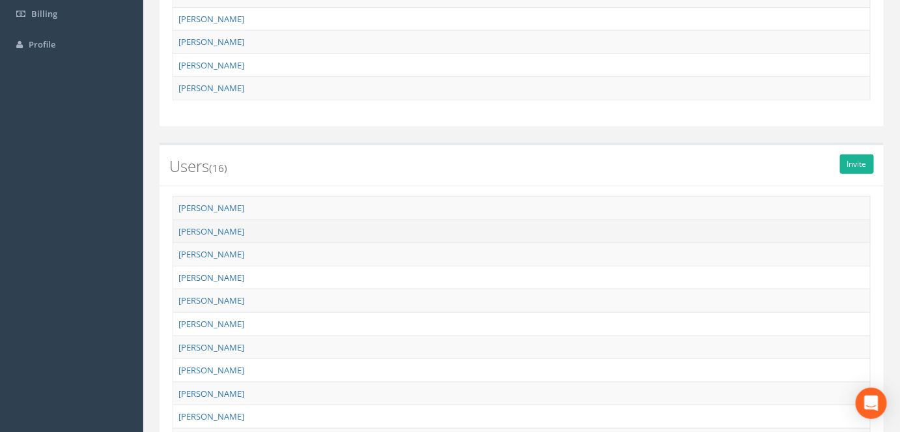
scroll to position [296, 0]
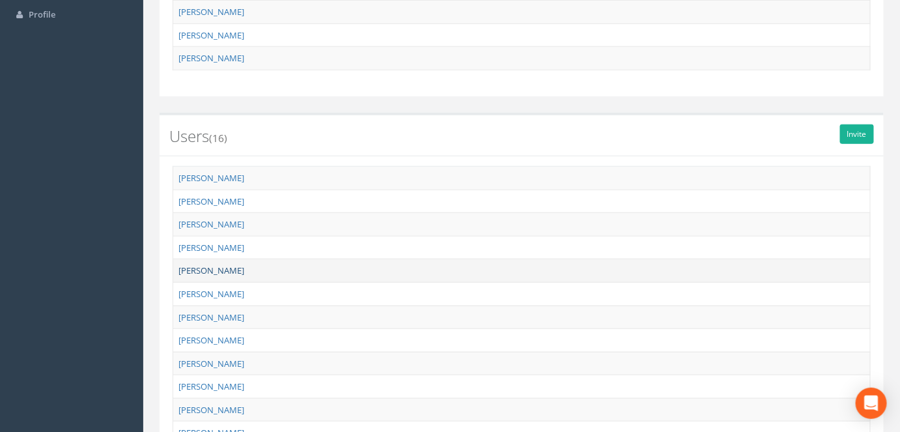
click at [220, 265] on link "[PERSON_NAME]" at bounding box center [211, 270] width 66 height 12
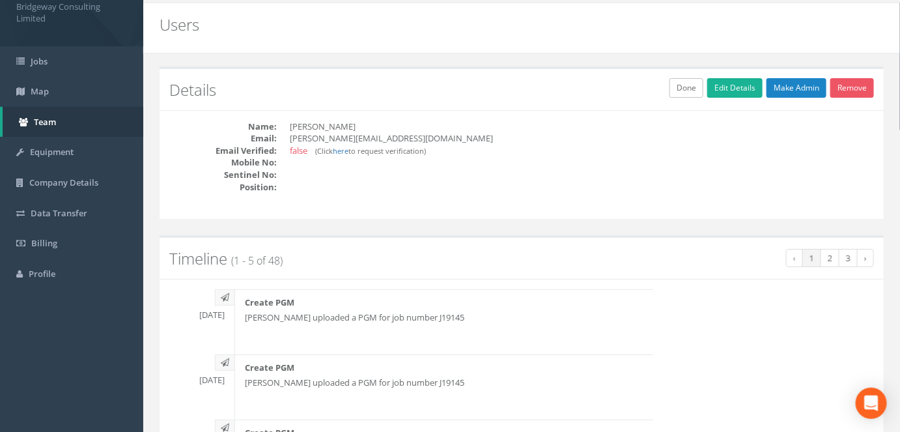
scroll to position [0, 0]
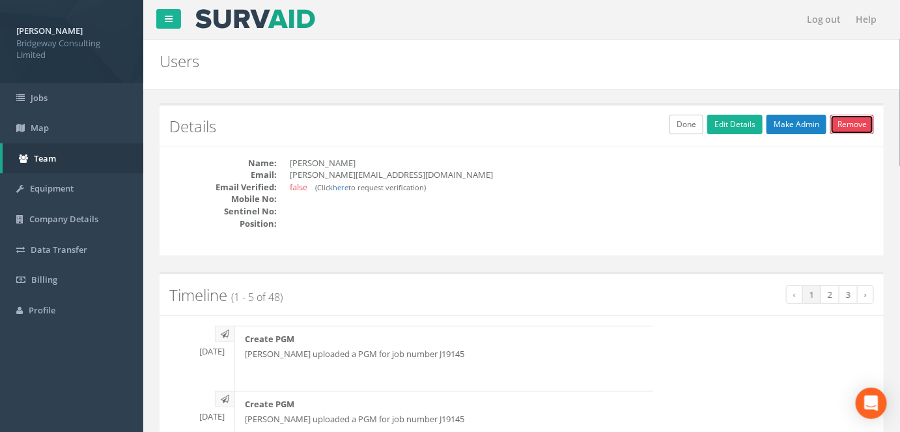
click at [852, 115] on link "Remove" at bounding box center [852, 125] width 44 height 20
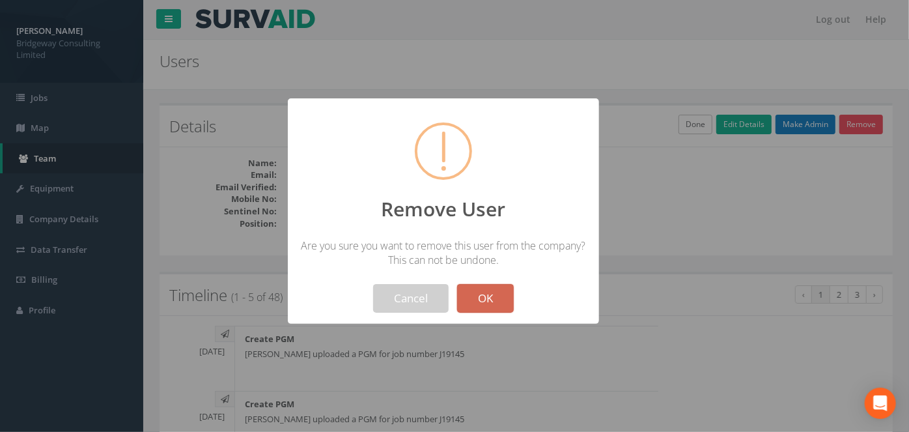
click at [494, 296] on button "OK" at bounding box center [485, 298] width 57 height 29
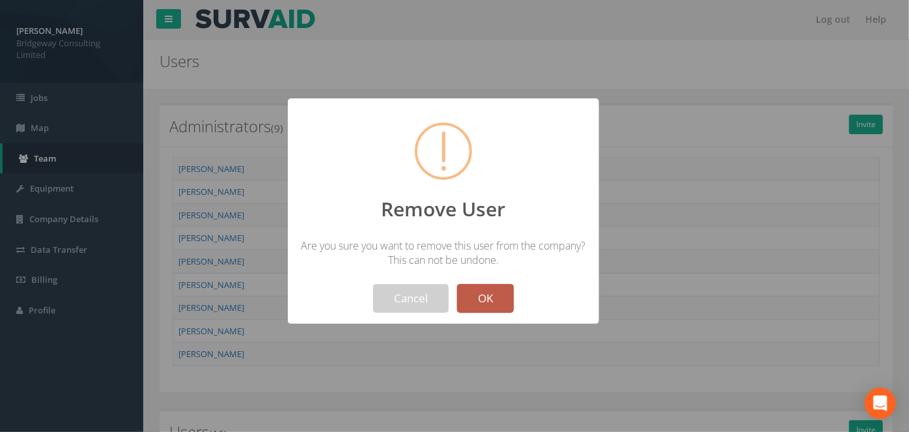
click at [497, 299] on button "OK" at bounding box center [485, 298] width 57 height 29
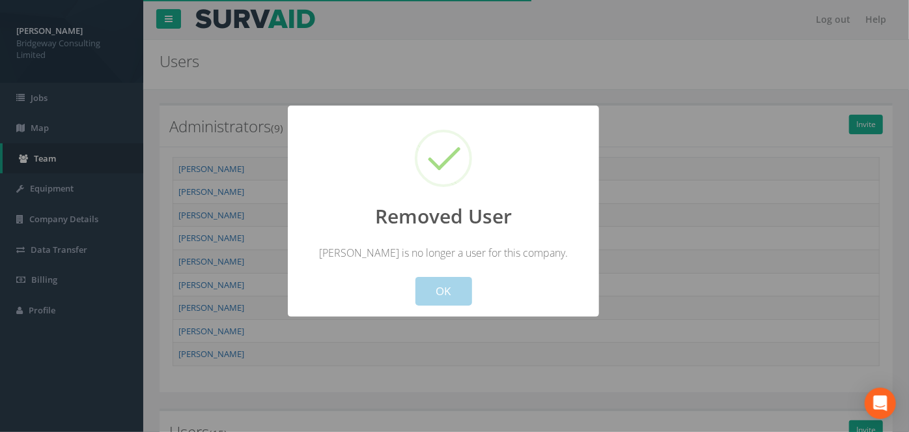
click at [436, 290] on button "OK" at bounding box center [443, 291] width 57 height 29
click at [432, 292] on button "OK" at bounding box center [443, 291] width 57 height 29
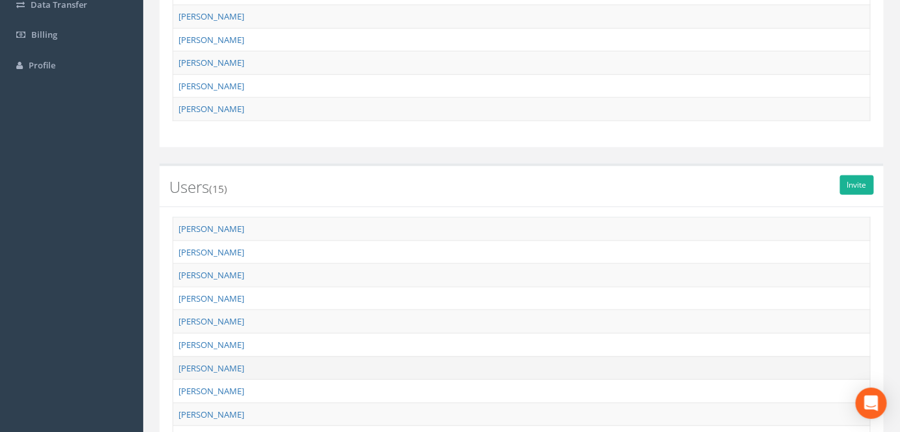
scroll to position [296, 0]
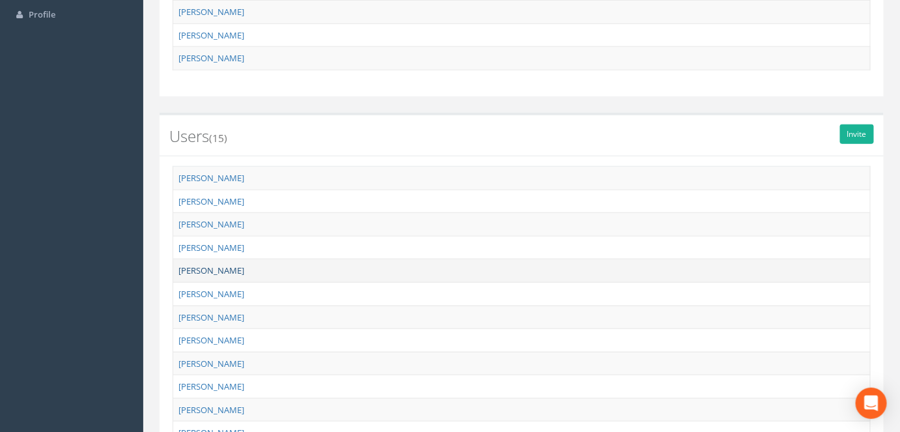
click at [229, 265] on link "[PERSON_NAME]" at bounding box center [211, 270] width 66 height 12
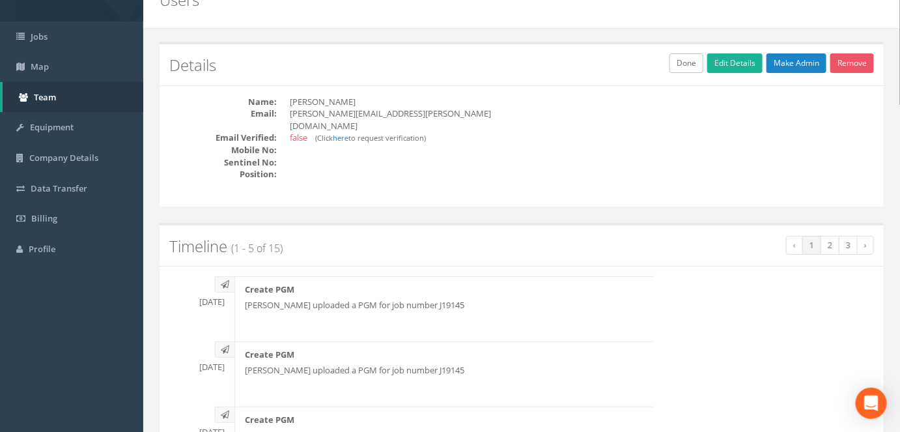
scroll to position [36, 0]
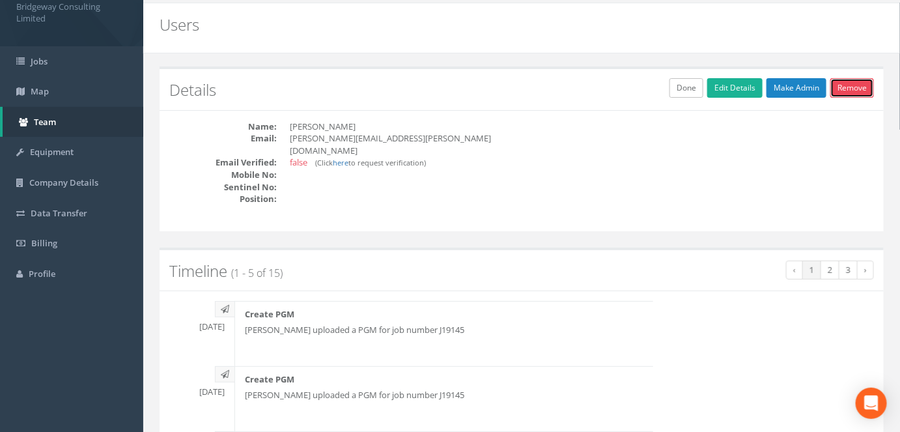
click at [844, 88] on link "Remove" at bounding box center [852, 88] width 44 height 20
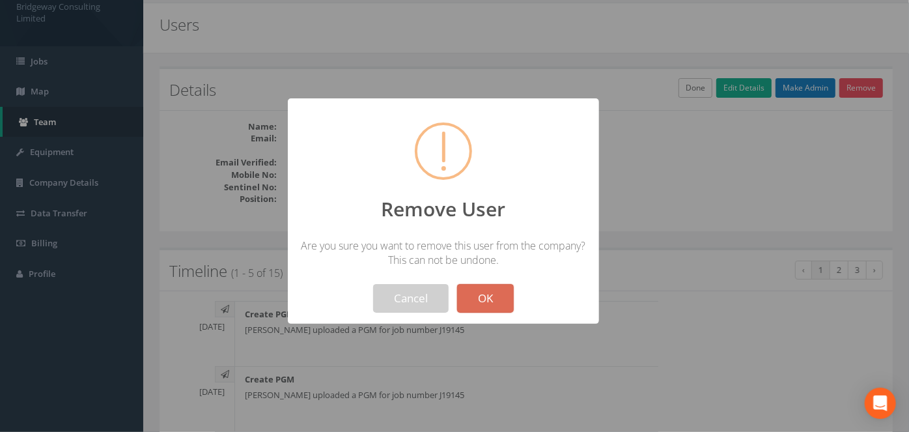
click at [488, 292] on button "OK" at bounding box center [485, 298] width 57 height 29
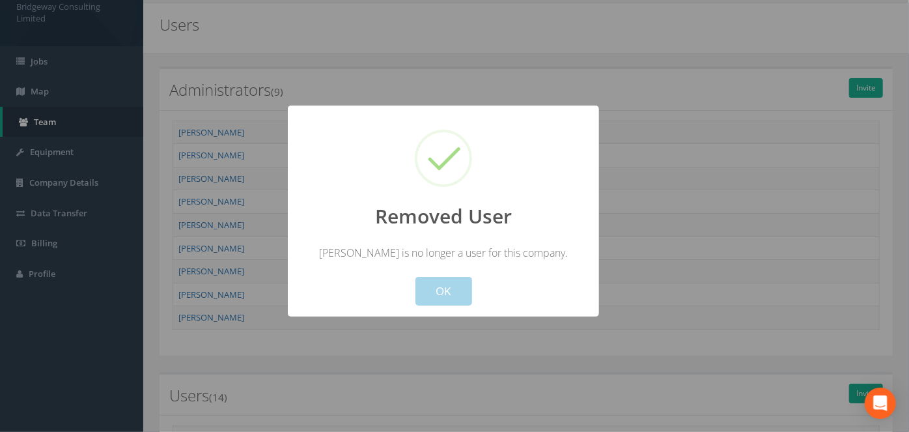
click at [469, 288] on button "OK" at bounding box center [443, 291] width 57 height 29
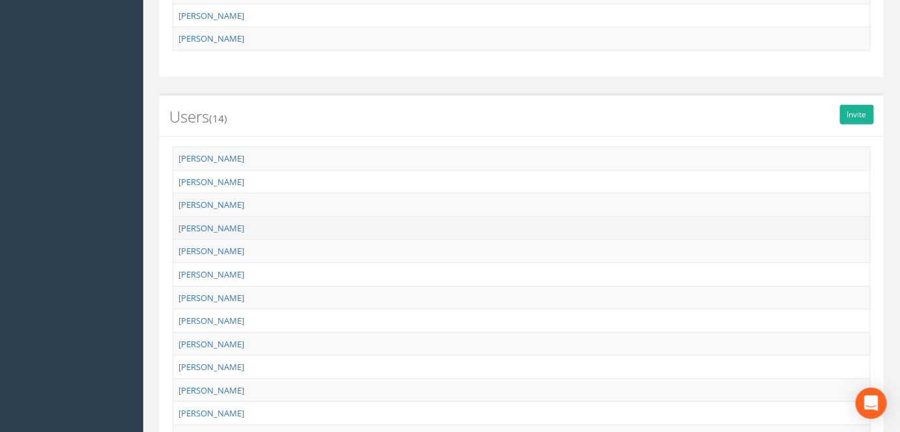
scroll to position [332, 0]
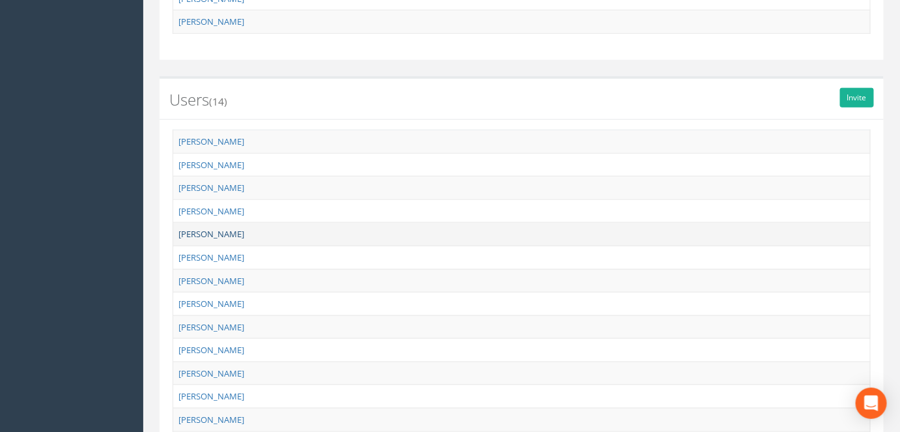
click at [214, 228] on link "[PERSON_NAME]" at bounding box center [211, 234] width 66 height 12
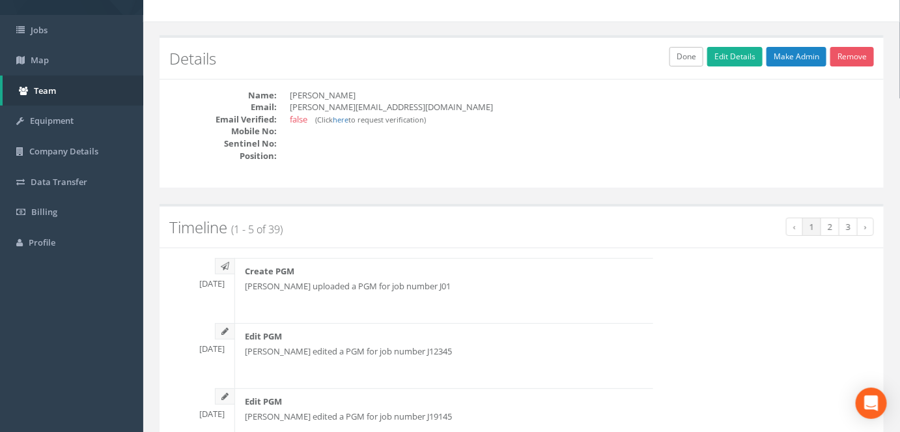
scroll to position [0, 0]
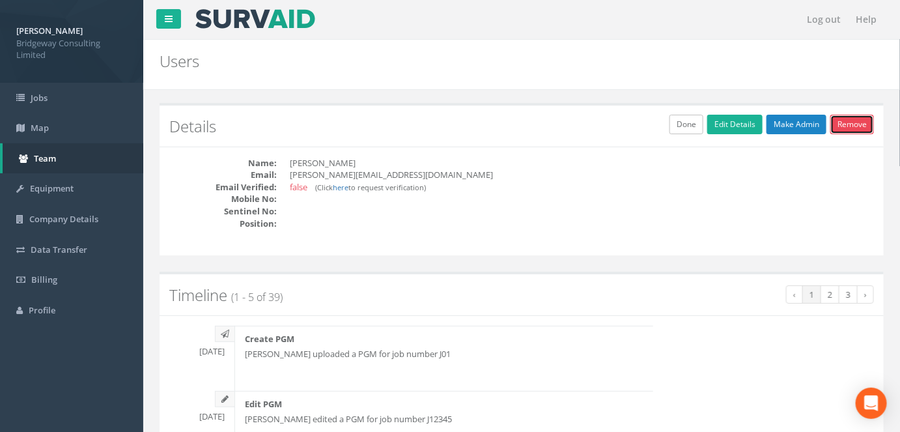
click at [852, 121] on link "Remove" at bounding box center [852, 125] width 44 height 20
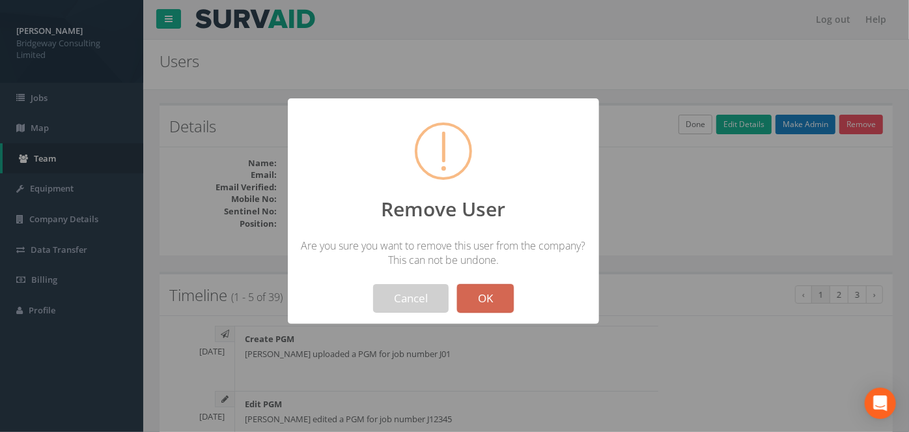
click at [484, 290] on button "OK" at bounding box center [485, 298] width 57 height 29
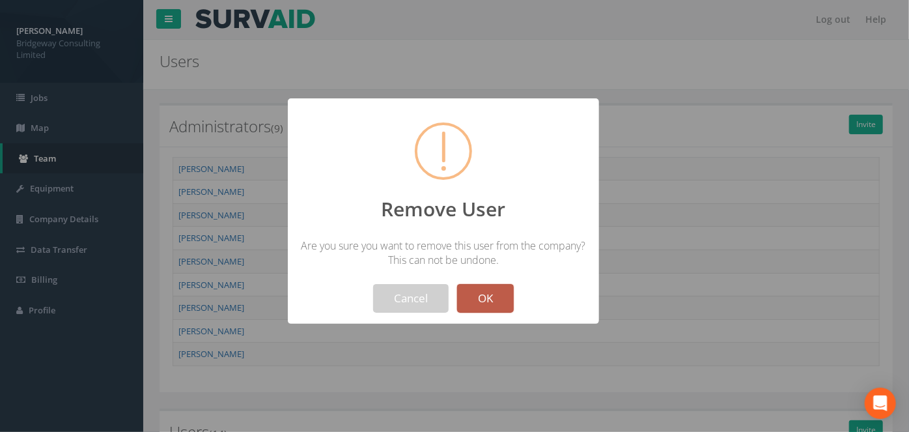
click at [480, 288] on button "OK" at bounding box center [485, 298] width 57 height 29
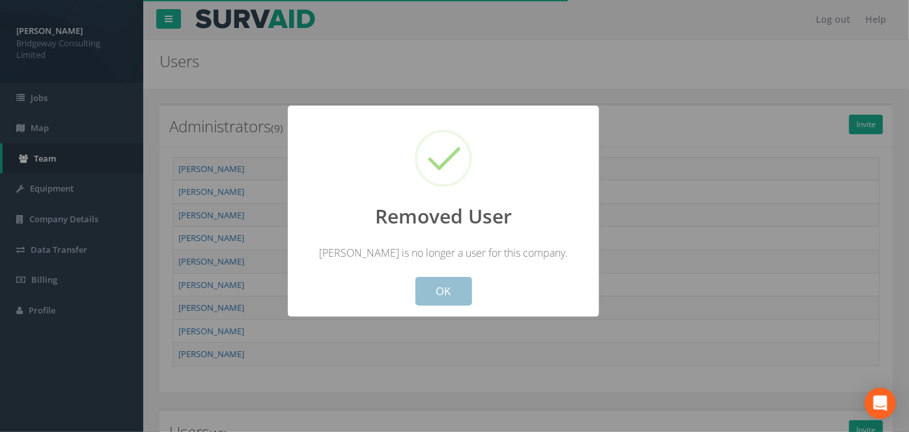
click at [446, 285] on button "OK" at bounding box center [443, 291] width 57 height 29
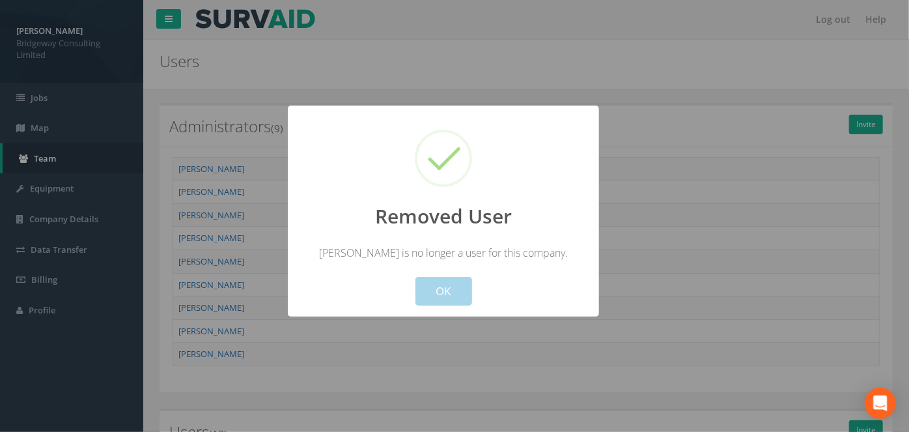
click at [418, 298] on button "OK" at bounding box center [443, 291] width 57 height 29
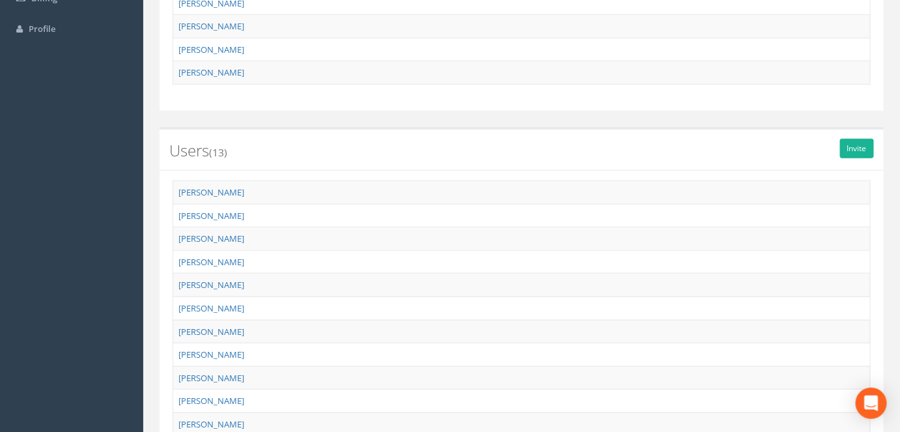
scroll to position [296, 0]
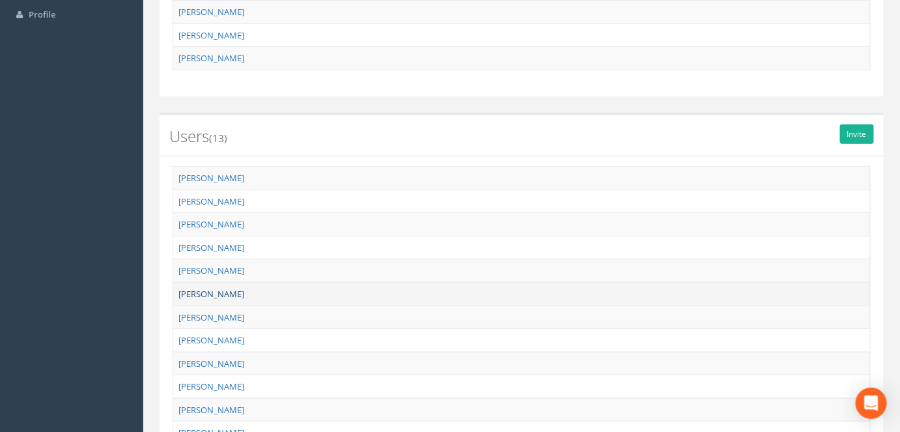
click at [231, 288] on link "[PERSON_NAME]" at bounding box center [211, 294] width 66 height 12
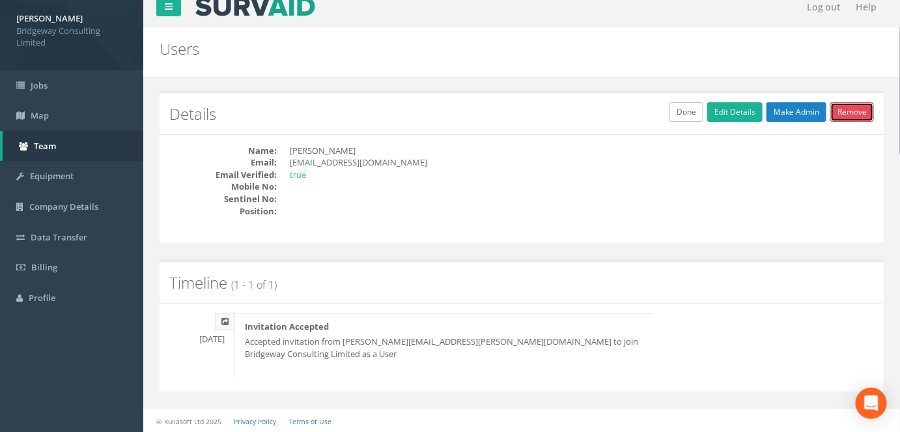
click at [848, 112] on link "Remove" at bounding box center [852, 112] width 44 height 20
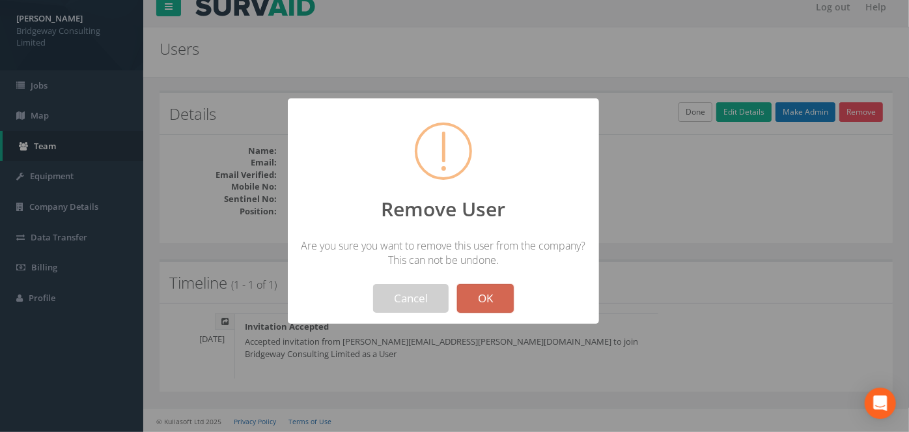
click at [493, 293] on button "OK" at bounding box center [485, 298] width 57 height 29
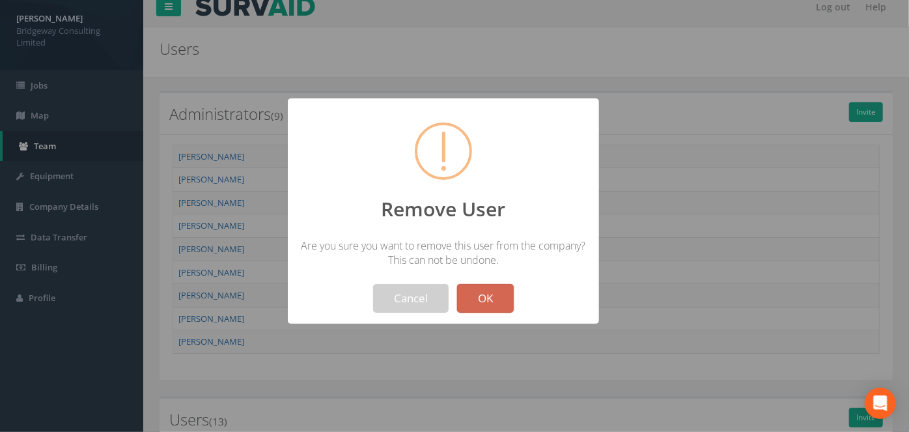
click at [493, 292] on button "OK" at bounding box center [485, 298] width 57 height 29
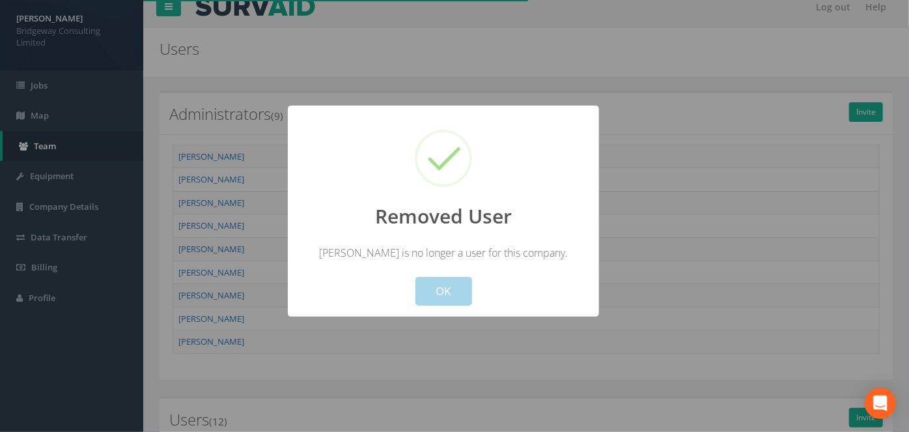
click at [455, 292] on button "OK" at bounding box center [443, 291] width 57 height 29
click at [436, 284] on button "OK" at bounding box center [443, 291] width 57 height 29
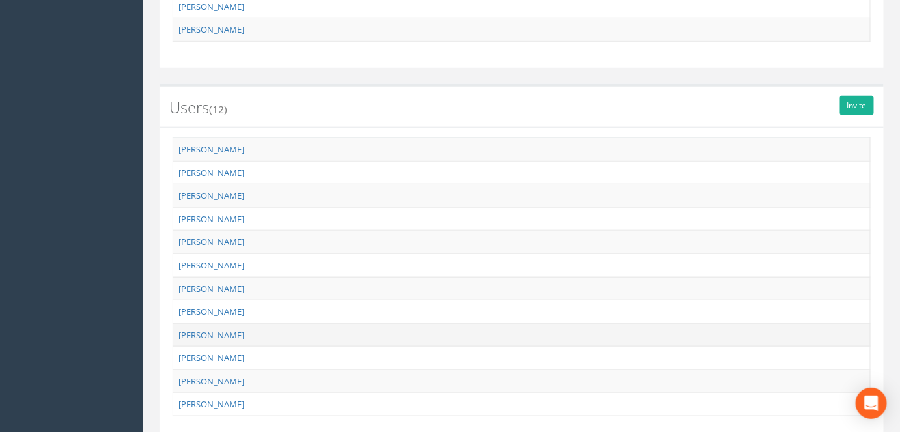
scroll to position [368, 0]
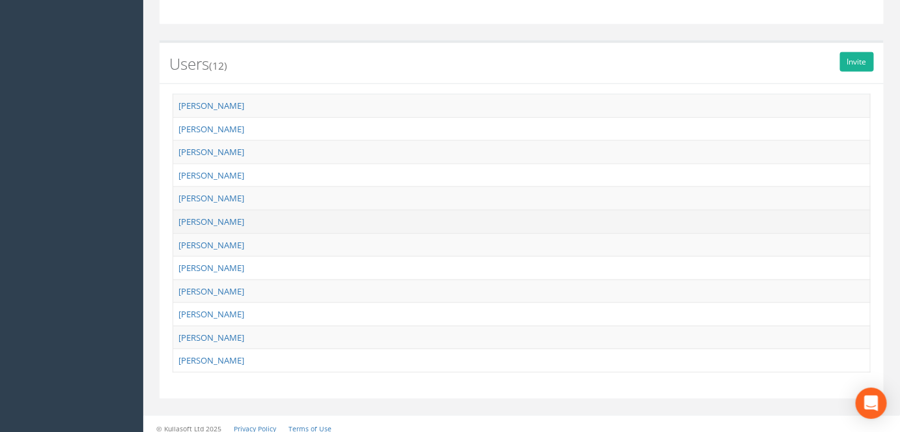
click at [229, 216] on td "[PERSON_NAME]" at bounding box center [521, 221] width 697 height 23
click at [206, 219] on link "[PERSON_NAME]" at bounding box center [211, 221] width 66 height 12
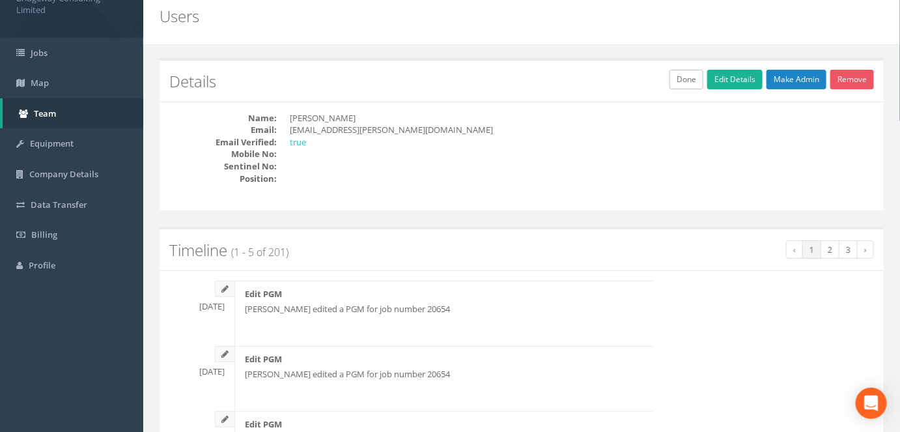
scroll to position [36, 0]
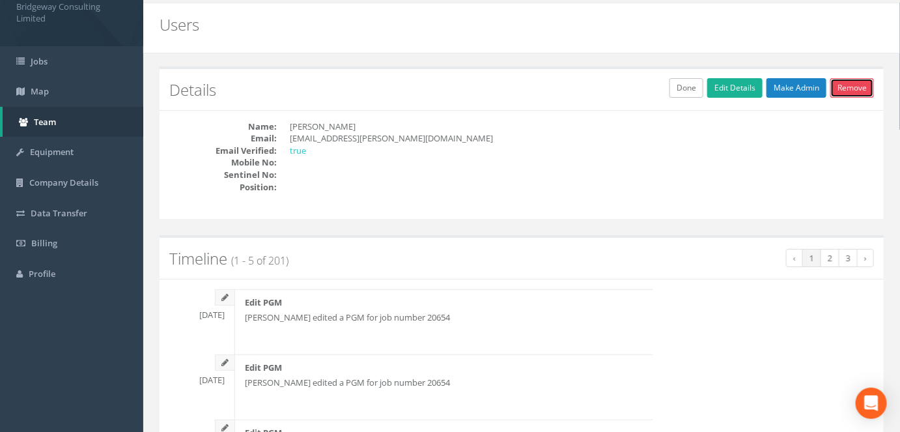
click at [852, 89] on link "Remove" at bounding box center [852, 88] width 44 height 20
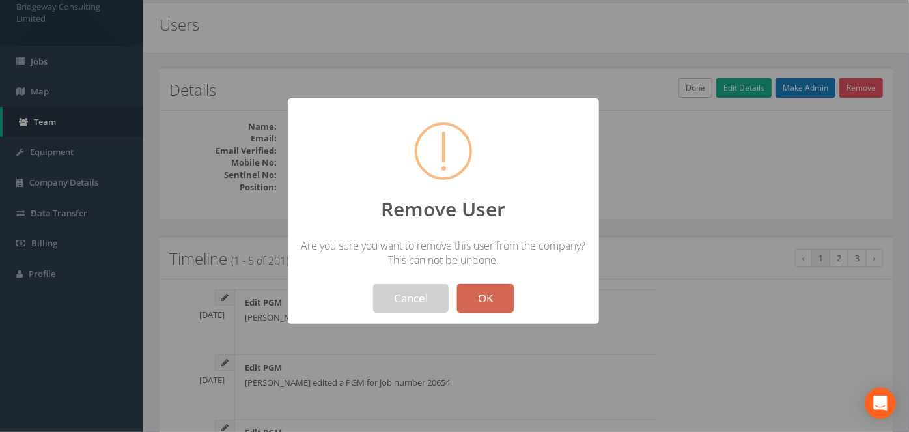
click at [493, 296] on button "OK" at bounding box center [485, 298] width 57 height 29
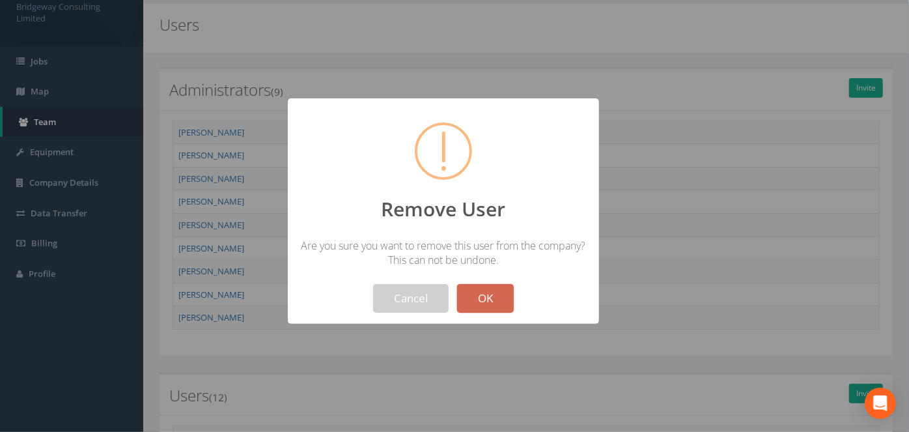
click at [490, 297] on button "OK" at bounding box center [485, 298] width 57 height 29
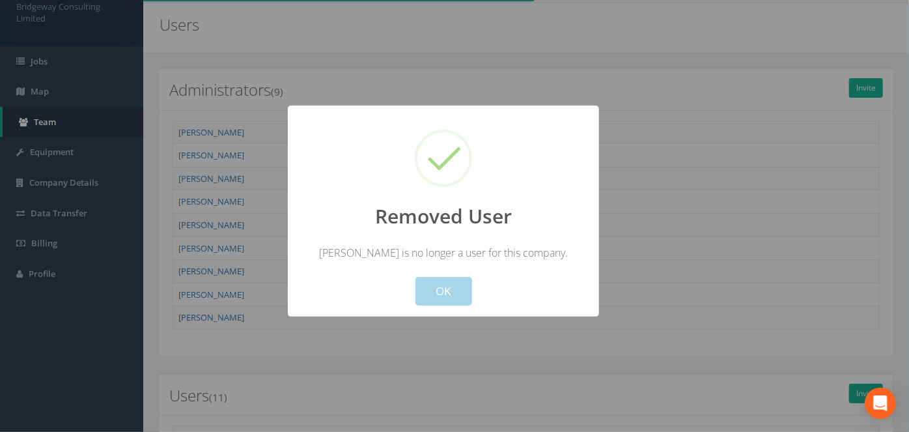
click at [454, 292] on button "OK" at bounding box center [443, 291] width 57 height 29
click at [442, 286] on button "OK" at bounding box center [443, 291] width 57 height 29
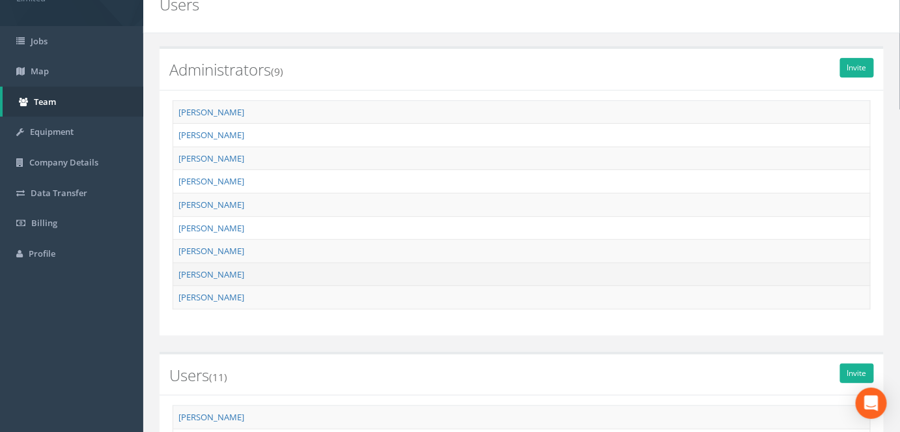
scroll to position [0, 0]
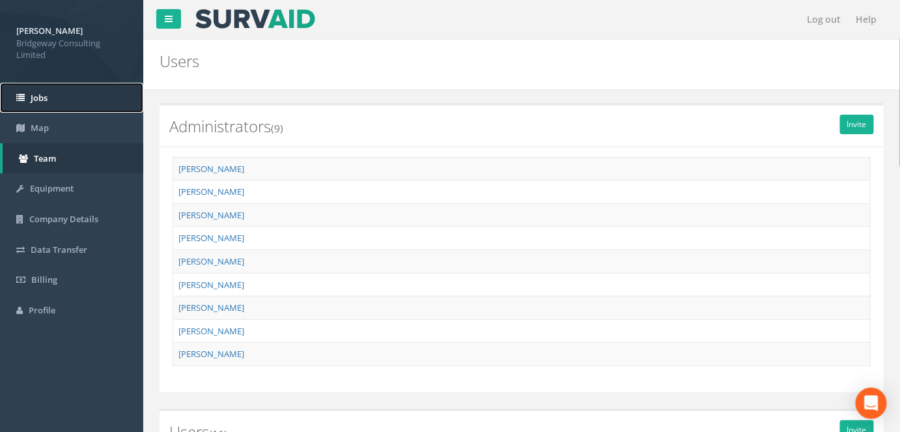
click at [40, 103] on link "Jobs" at bounding box center [71, 98] width 143 height 31
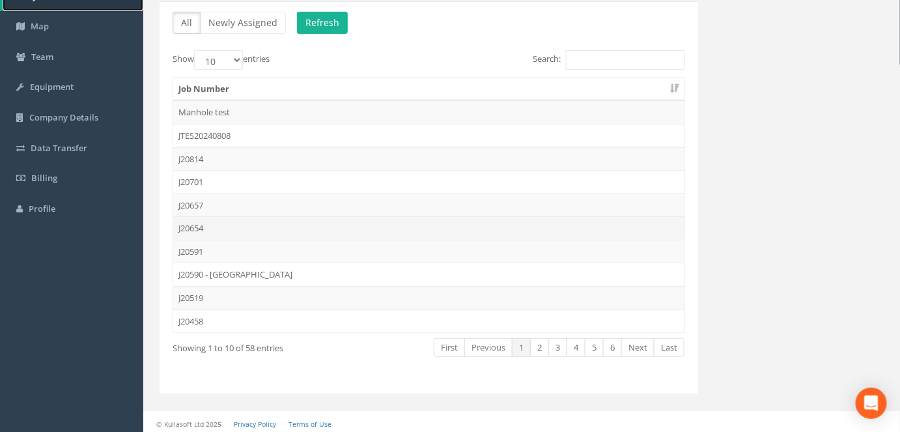
scroll to position [102, 0]
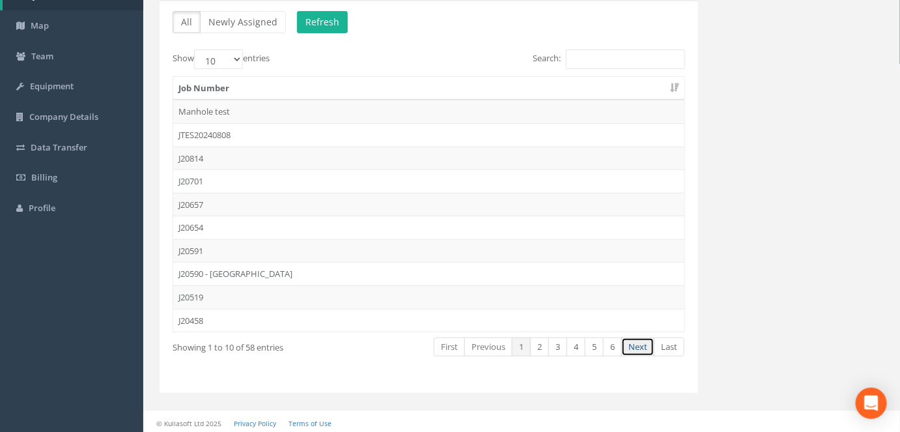
click at [645, 346] on link "Next" at bounding box center [637, 346] width 33 height 19
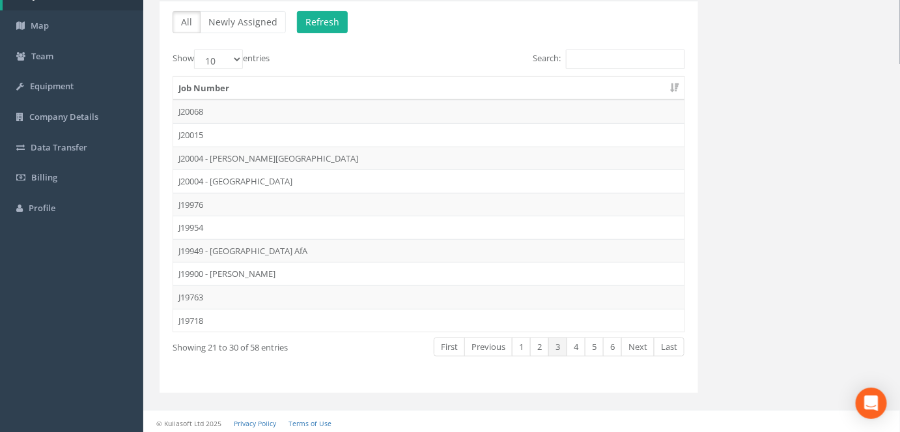
click at [645, 346] on link "Next" at bounding box center [637, 346] width 33 height 19
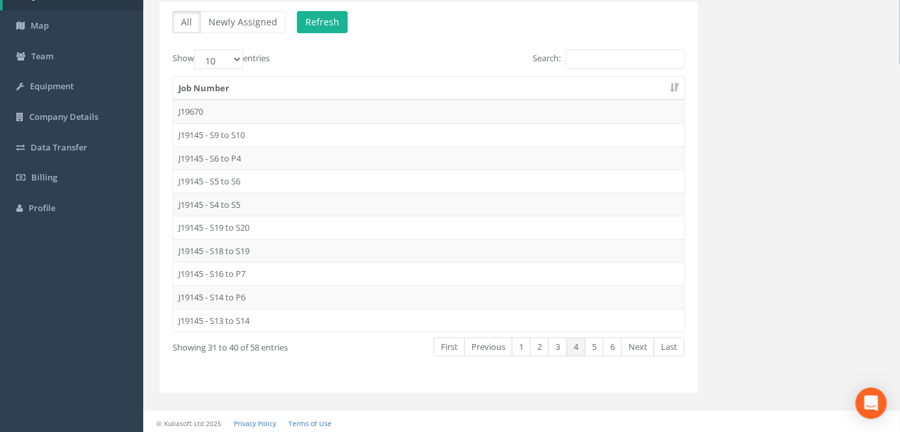
click at [645, 346] on link "Next" at bounding box center [637, 346] width 33 height 19
click at [497, 341] on link "Previous" at bounding box center [488, 346] width 48 height 19
click at [227, 156] on td "J19145 - S6 to P4" at bounding box center [428, 157] width 511 height 23
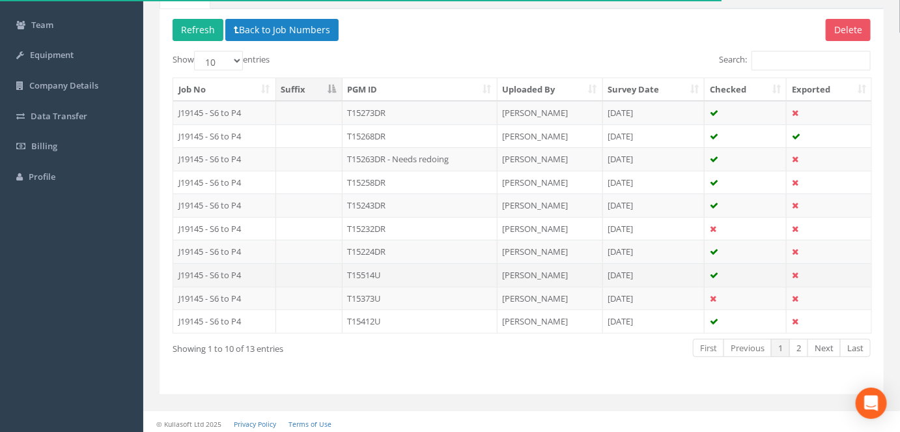
scroll to position [133, 0]
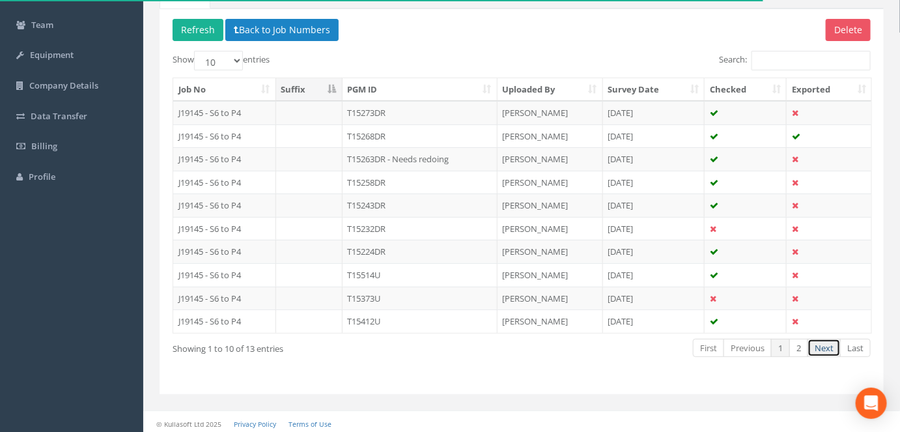
click at [824, 340] on link "Next" at bounding box center [823, 348] width 33 height 19
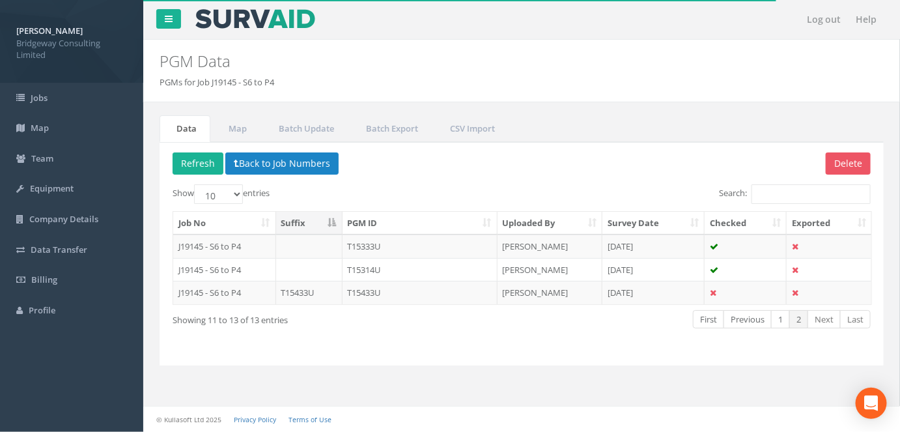
scroll to position [0, 0]
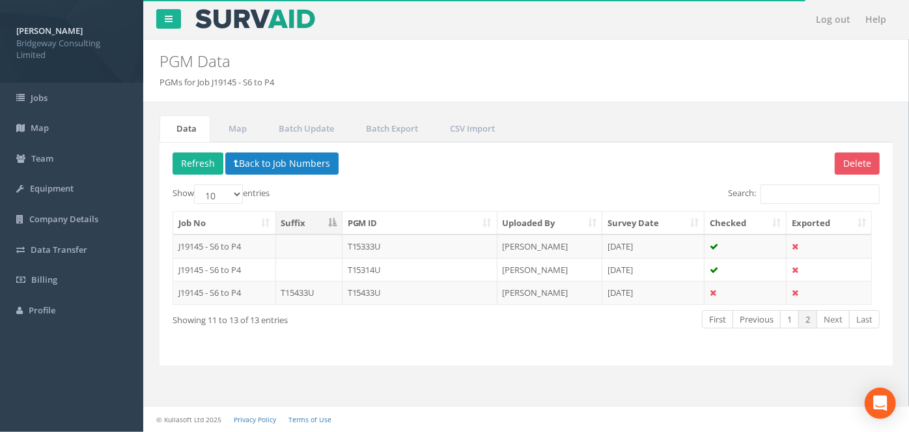
click at [824, 340] on div "Show 10 25 50 100 entries Search: Job No Suffix PGM ID Uploaded By Survey Date …" at bounding box center [526, 268] width 707 height 168
click at [269, 165] on button "Back to Job Numbers" at bounding box center [281, 163] width 113 height 22
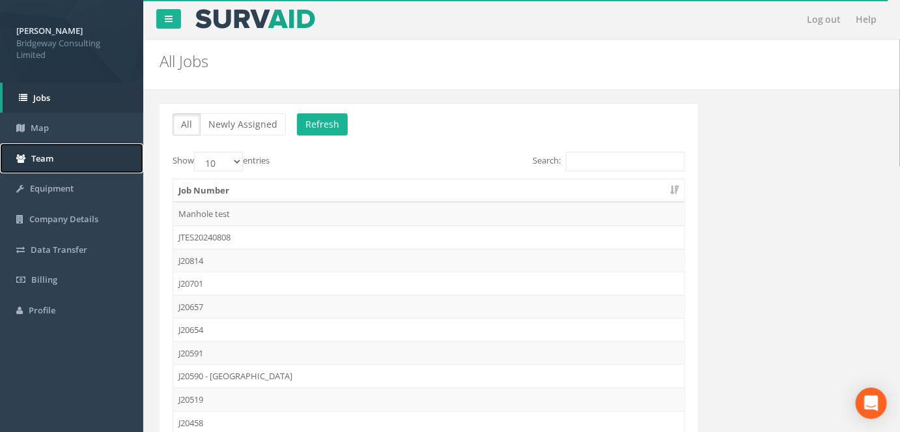
click at [44, 163] on link "Team" at bounding box center [71, 158] width 143 height 31
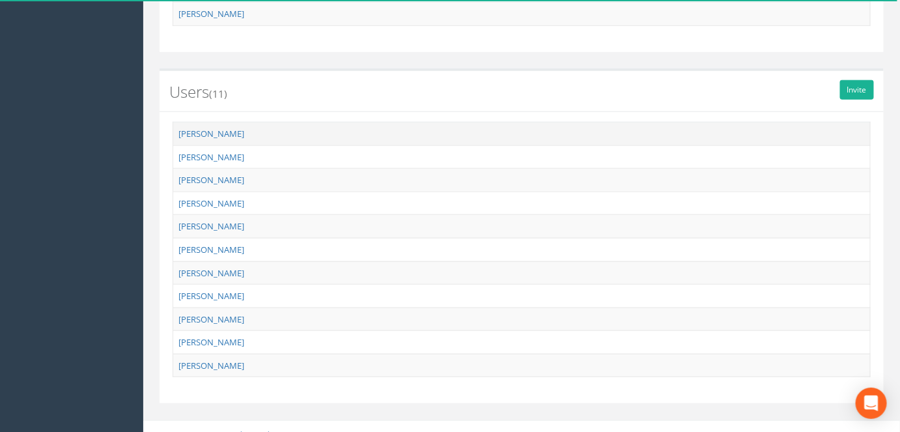
scroll to position [348, 0]
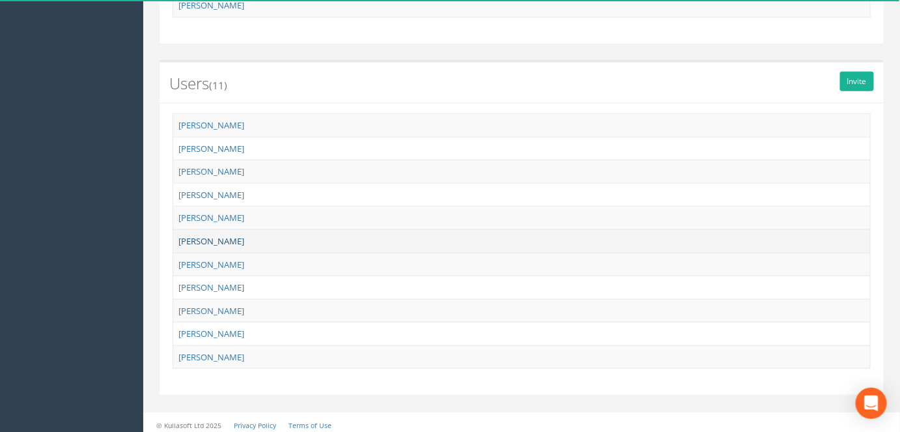
click at [221, 236] on link "[PERSON_NAME]" at bounding box center [211, 241] width 66 height 12
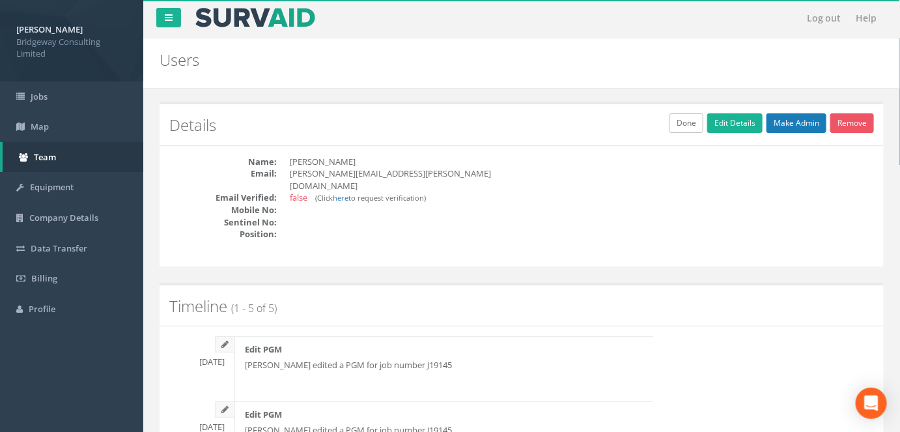
scroll to position [0, 0]
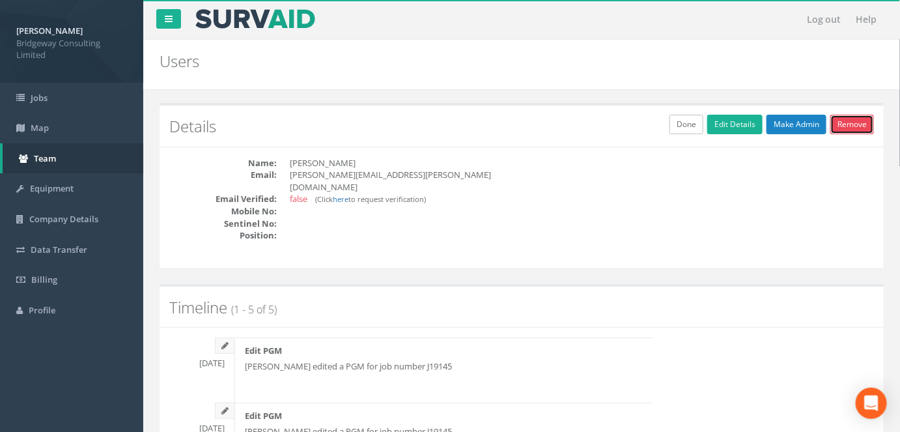
click at [842, 123] on link "Remove" at bounding box center [852, 125] width 44 height 20
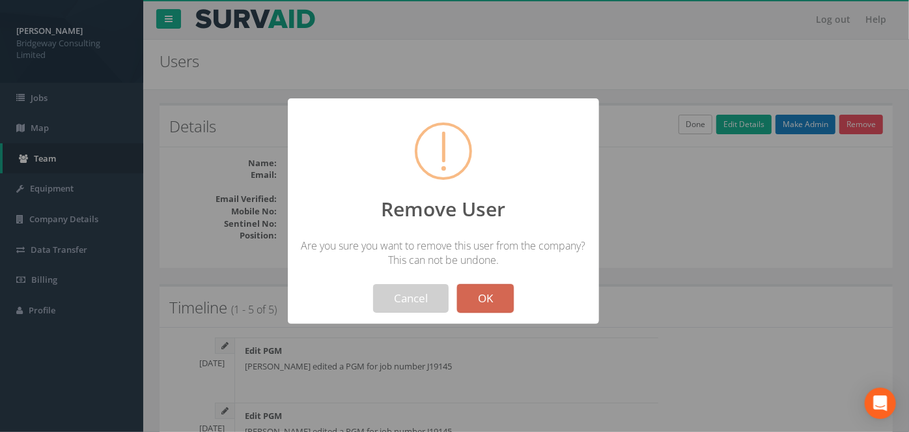
click at [476, 292] on button "OK" at bounding box center [485, 298] width 57 height 29
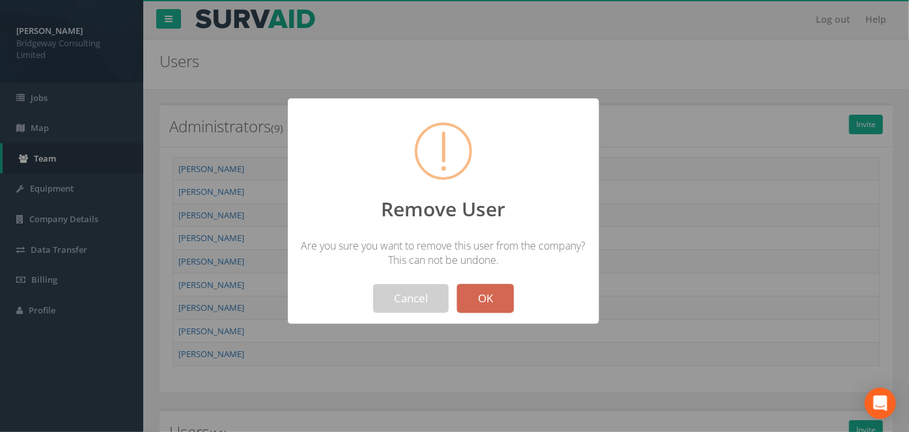
click at [473, 294] on button "OK" at bounding box center [485, 298] width 57 height 29
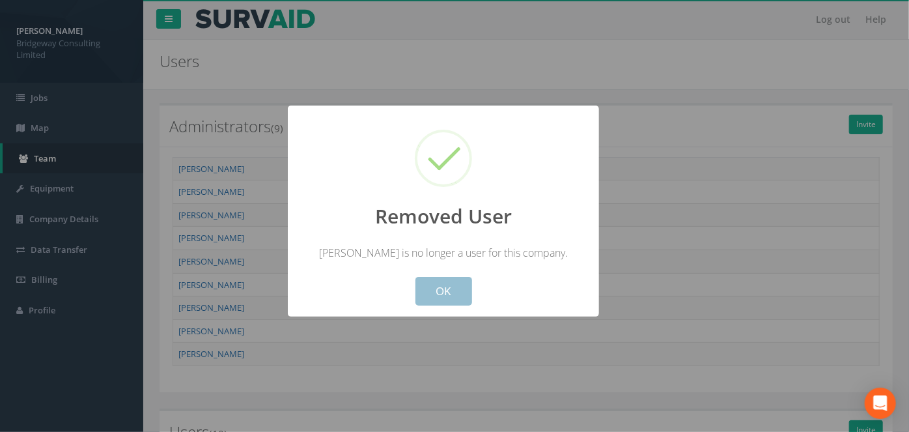
click at [453, 296] on button "OK" at bounding box center [443, 291] width 57 height 29
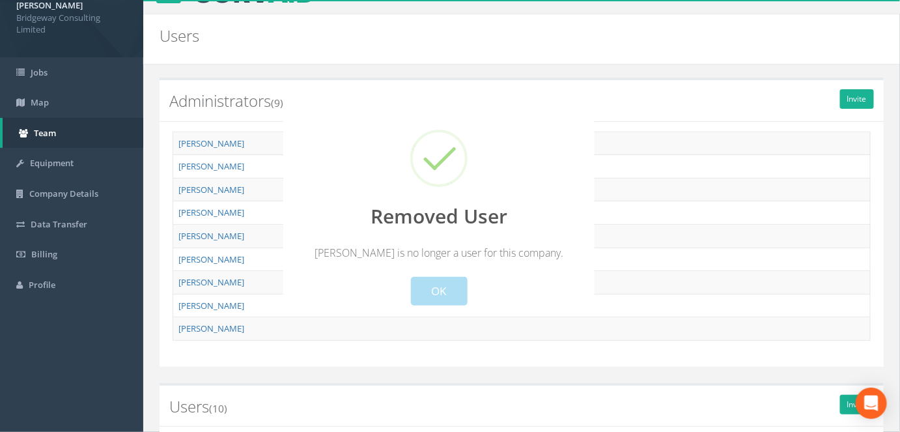
scroll to position [326, 0]
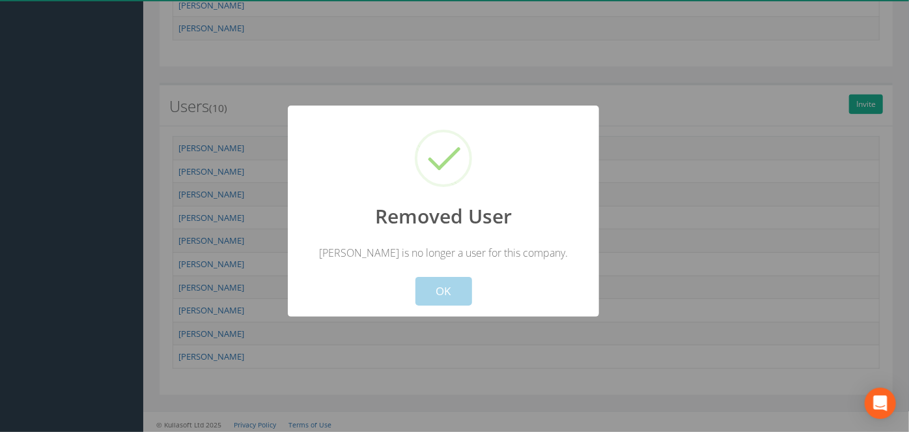
click at [464, 297] on button "OK" at bounding box center [443, 291] width 57 height 29
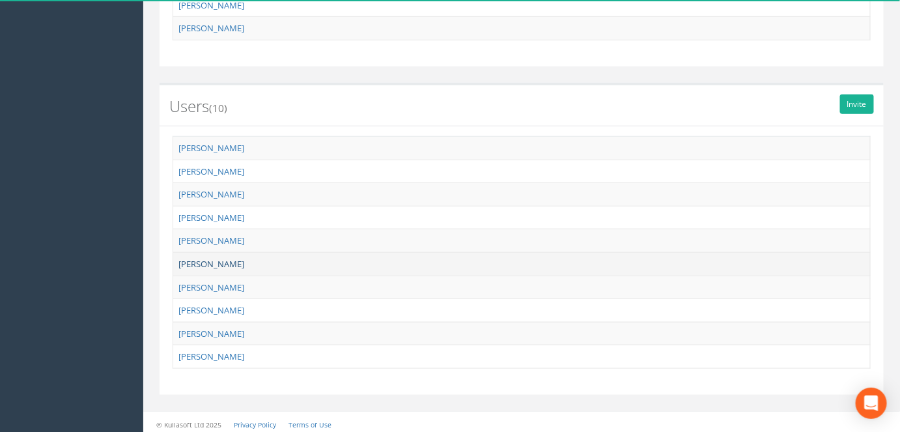
click at [220, 259] on link "[PERSON_NAME]" at bounding box center [211, 264] width 66 height 12
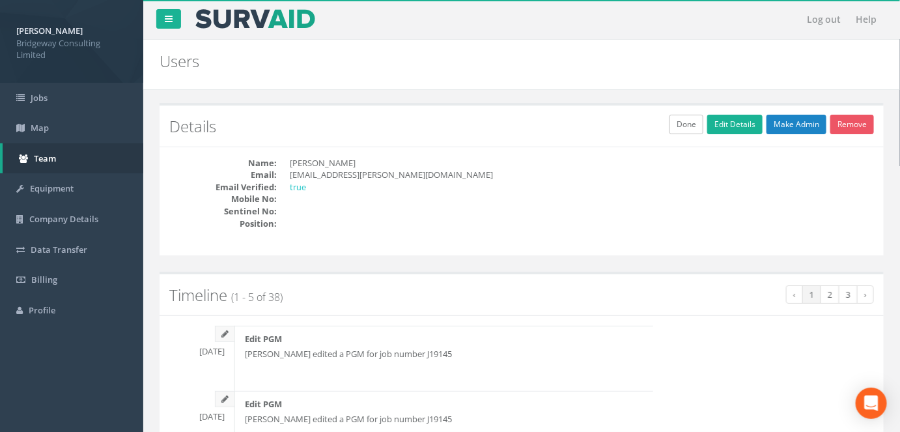
scroll to position [0, 0]
click at [840, 120] on link "Remove" at bounding box center [852, 125] width 44 height 20
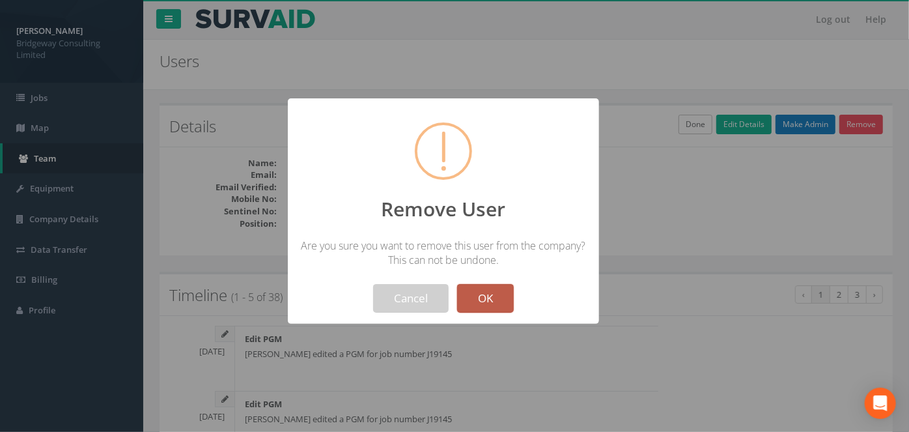
click at [486, 301] on button "OK" at bounding box center [485, 298] width 57 height 29
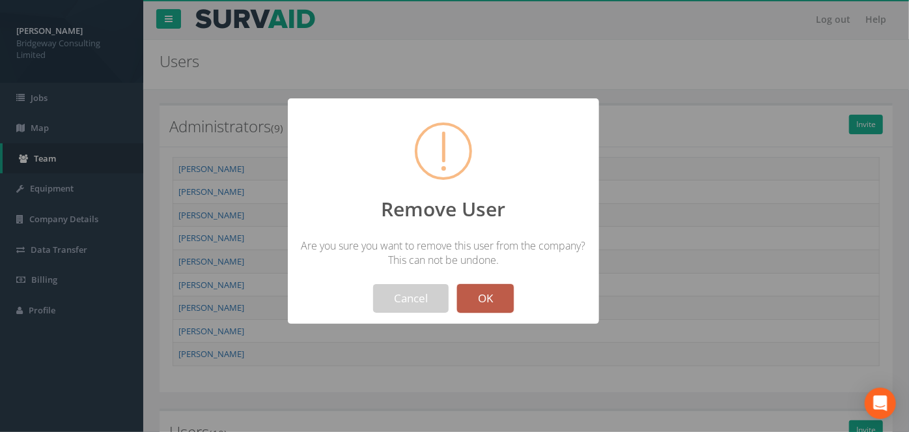
click at [472, 299] on button "OK" at bounding box center [485, 298] width 57 height 29
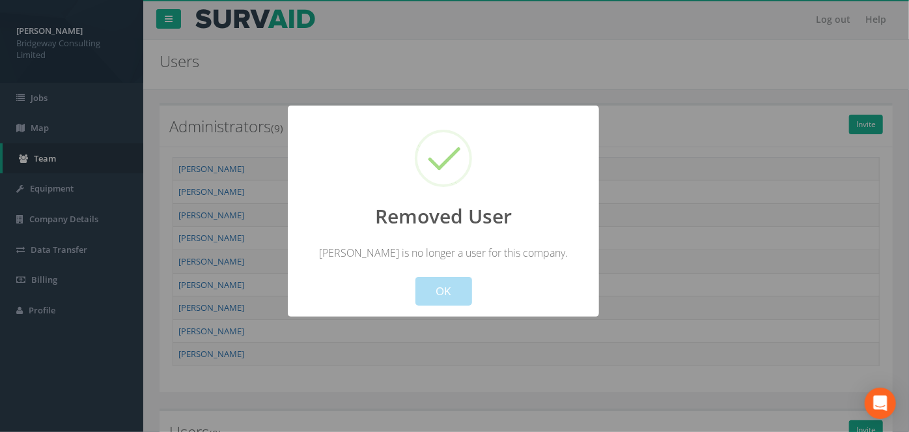
click at [492, 296] on div "Cancel OK" at bounding box center [443, 283] width 289 height 46
click at [460, 288] on button "OK" at bounding box center [443, 291] width 57 height 29
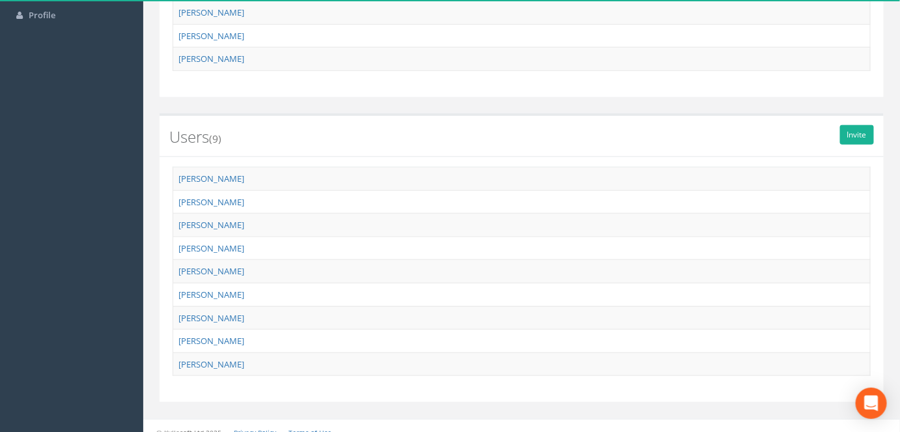
scroll to position [302, 0]
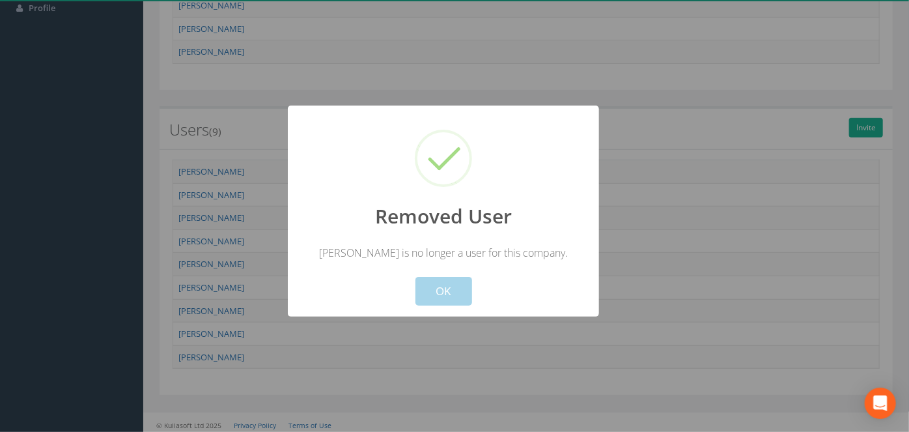
click at [432, 294] on button "OK" at bounding box center [443, 291] width 57 height 29
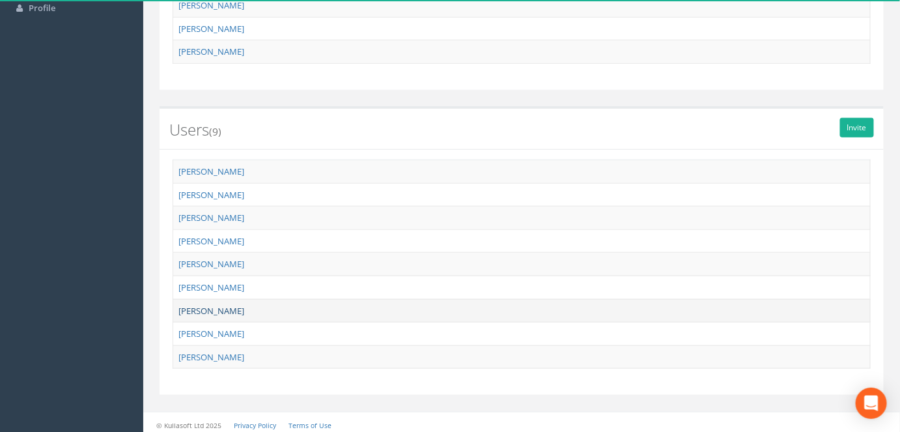
click at [220, 307] on link "[PERSON_NAME]" at bounding box center [211, 311] width 66 height 12
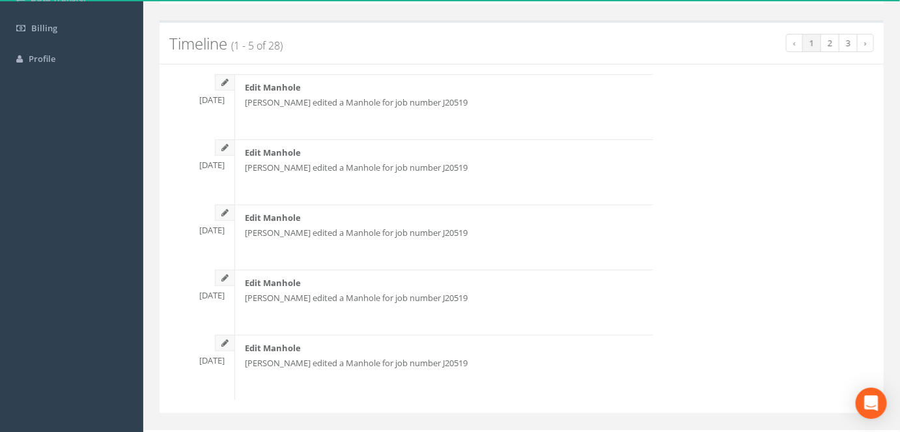
scroll to position [36, 0]
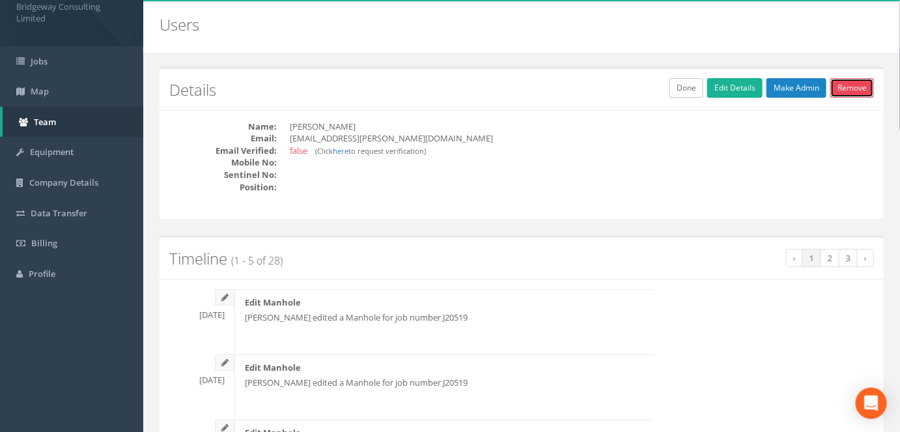
click at [857, 82] on link "Remove" at bounding box center [852, 88] width 44 height 20
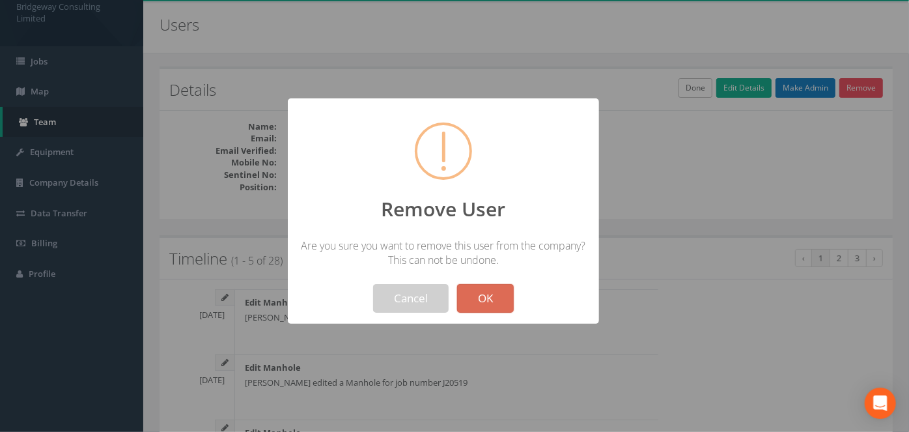
click at [494, 284] on button "OK" at bounding box center [485, 298] width 57 height 29
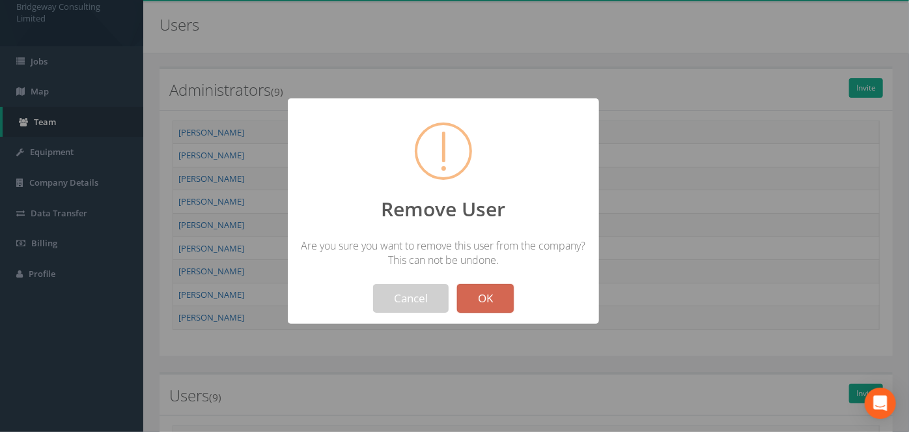
click at [508, 307] on button "OK" at bounding box center [485, 298] width 57 height 29
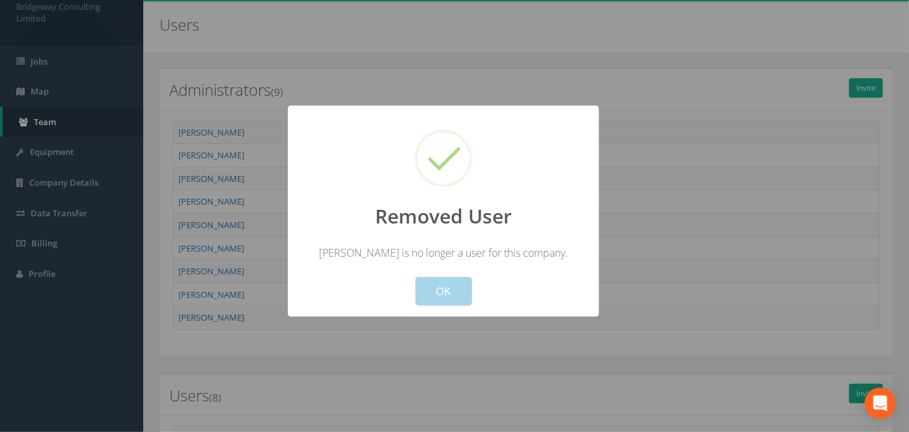
click at [449, 297] on button "OK" at bounding box center [443, 291] width 57 height 29
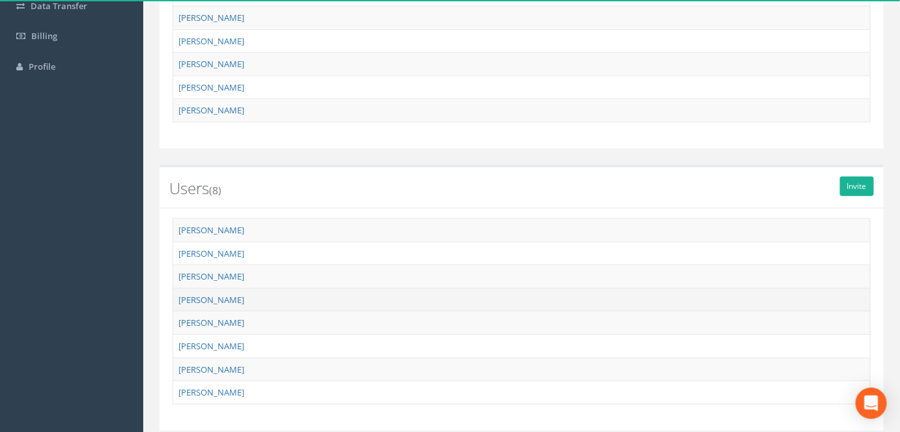
scroll to position [279, 0]
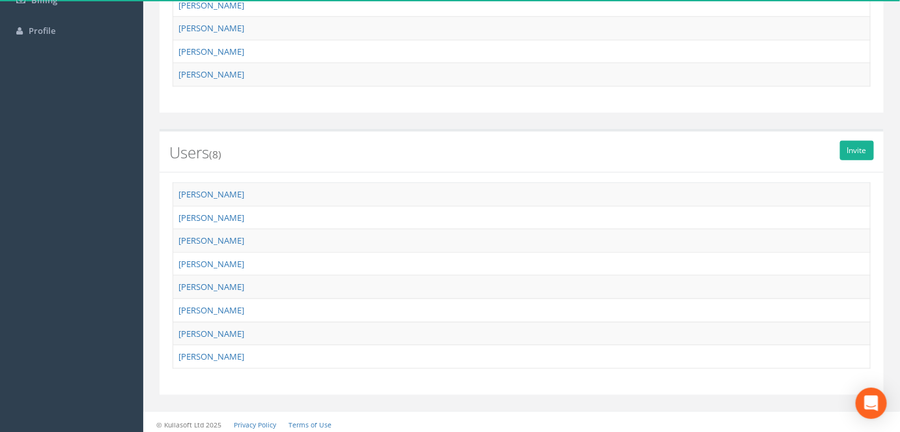
click at [253, 129] on div "Invite Users (8)" at bounding box center [521, 150] width 724 height 43
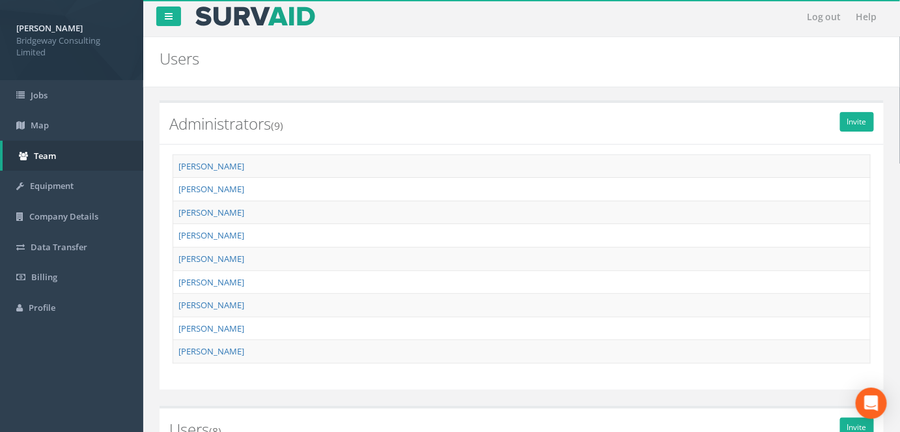
scroll to position [0, 0]
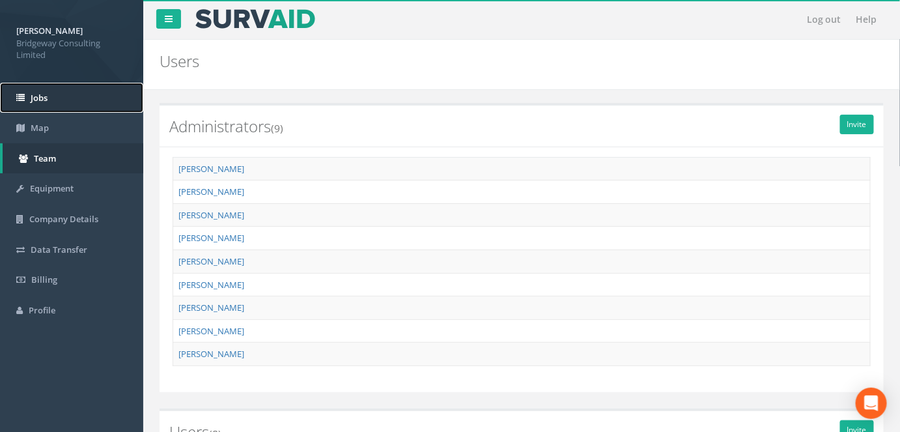
click at [48, 98] on span "Jobs" at bounding box center [39, 98] width 17 height 12
